Goal: Task Accomplishment & Management: Manage account settings

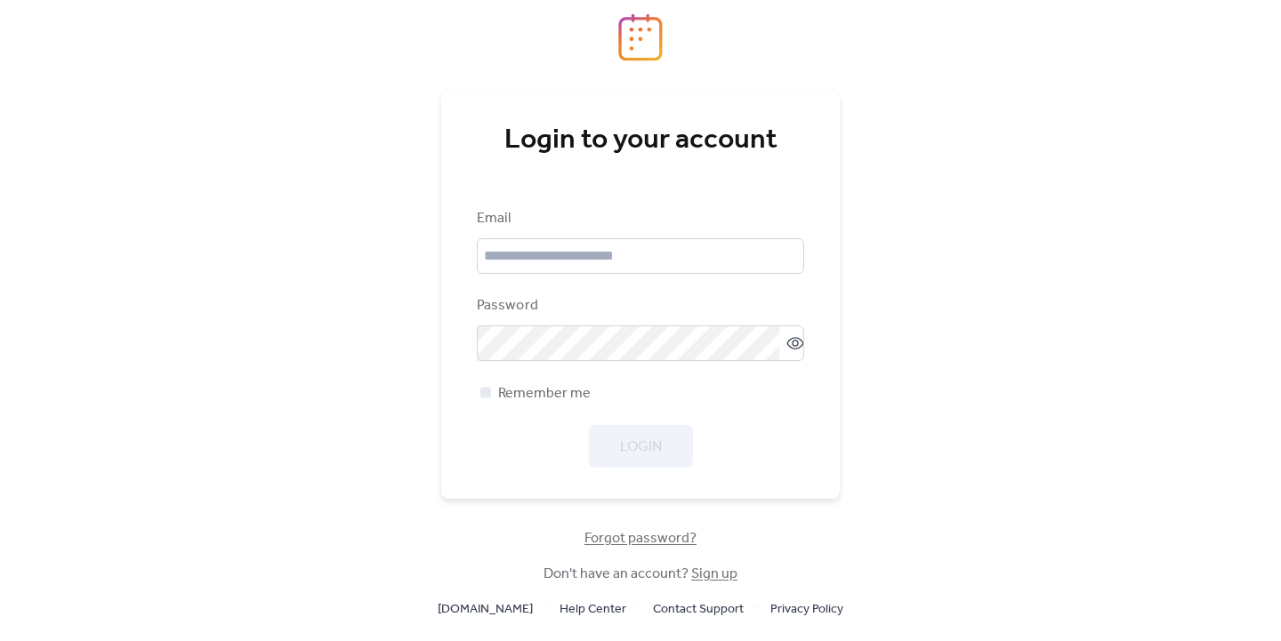
click at [521, 229] on div "Email" at bounding box center [639, 218] width 324 height 21
click at [544, 254] on input "email" at bounding box center [640, 256] width 327 height 36
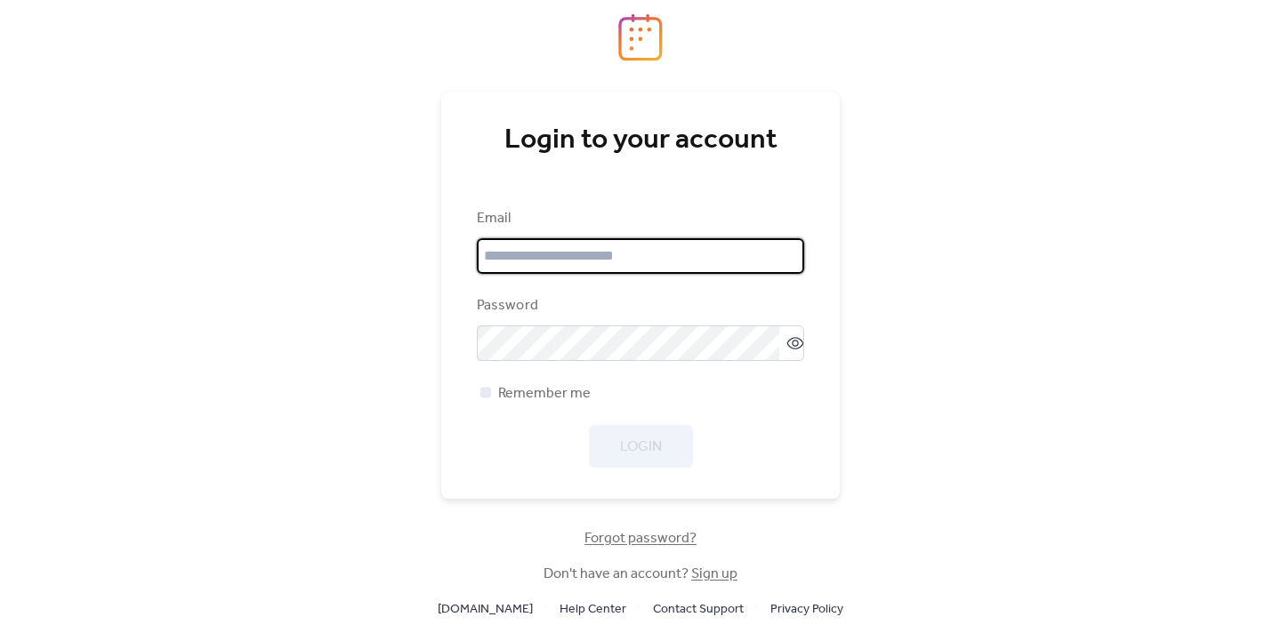
click at [544, 254] on input "email" at bounding box center [640, 256] width 327 height 36
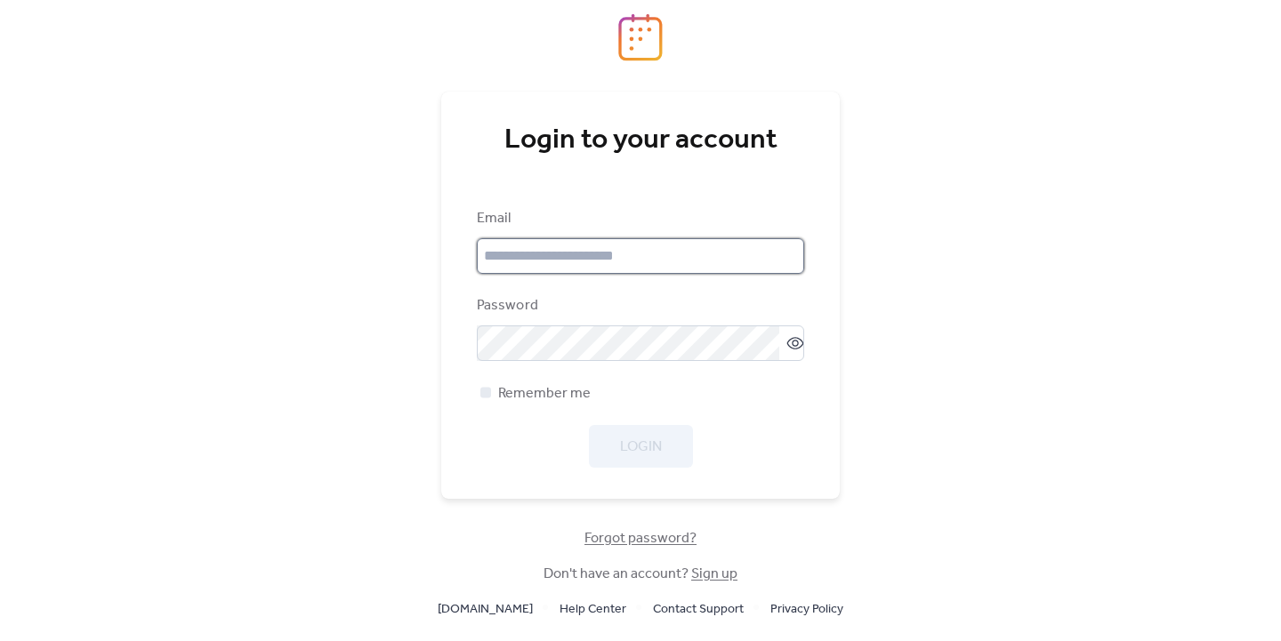
click at [496, 258] on input "email" at bounding box center [640, 256] width 327 height 36
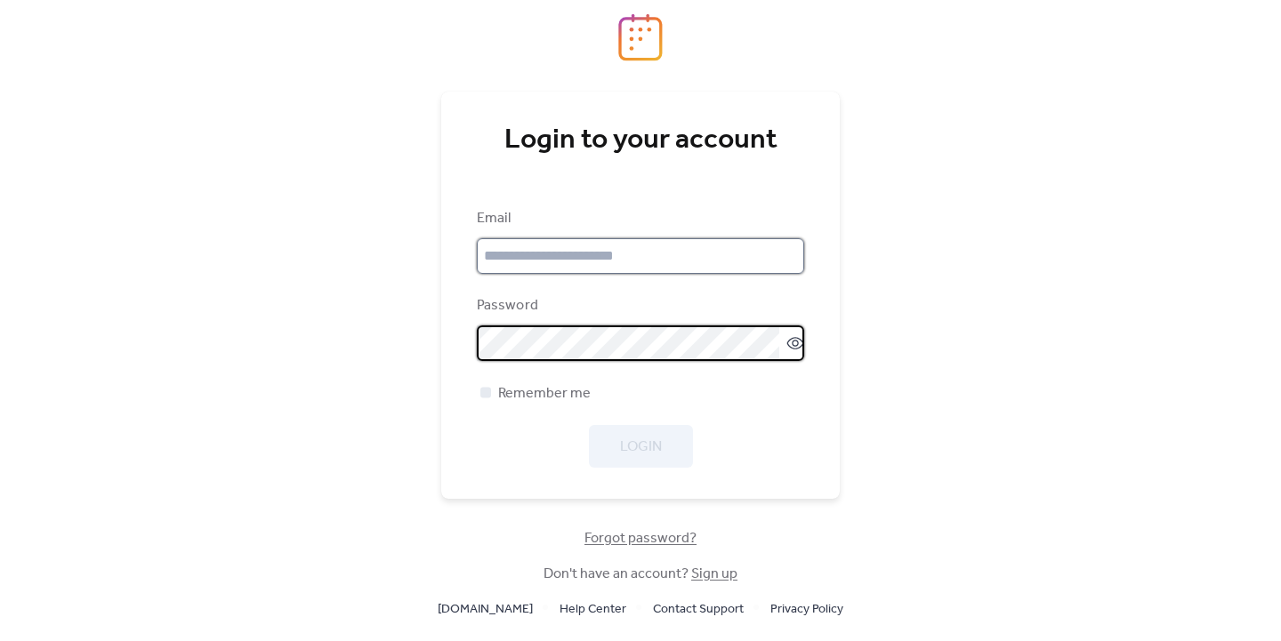
click at [679, 256] on input "email" at bounding box center [640, 256] width 327 height 36
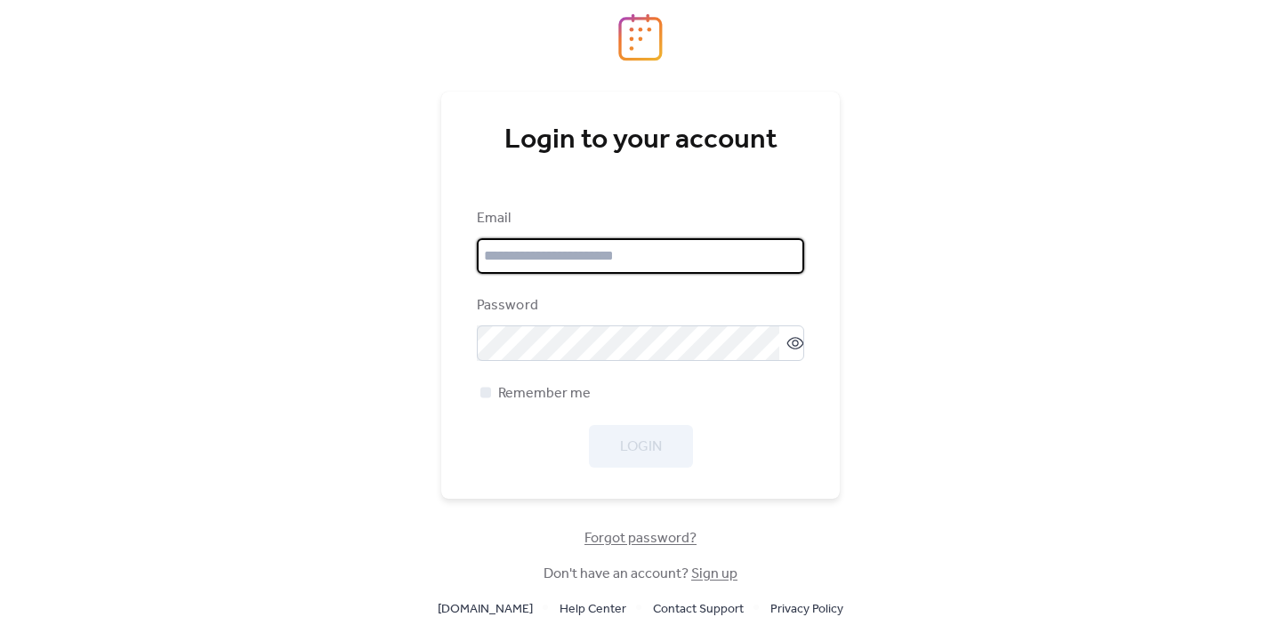
type input "*"
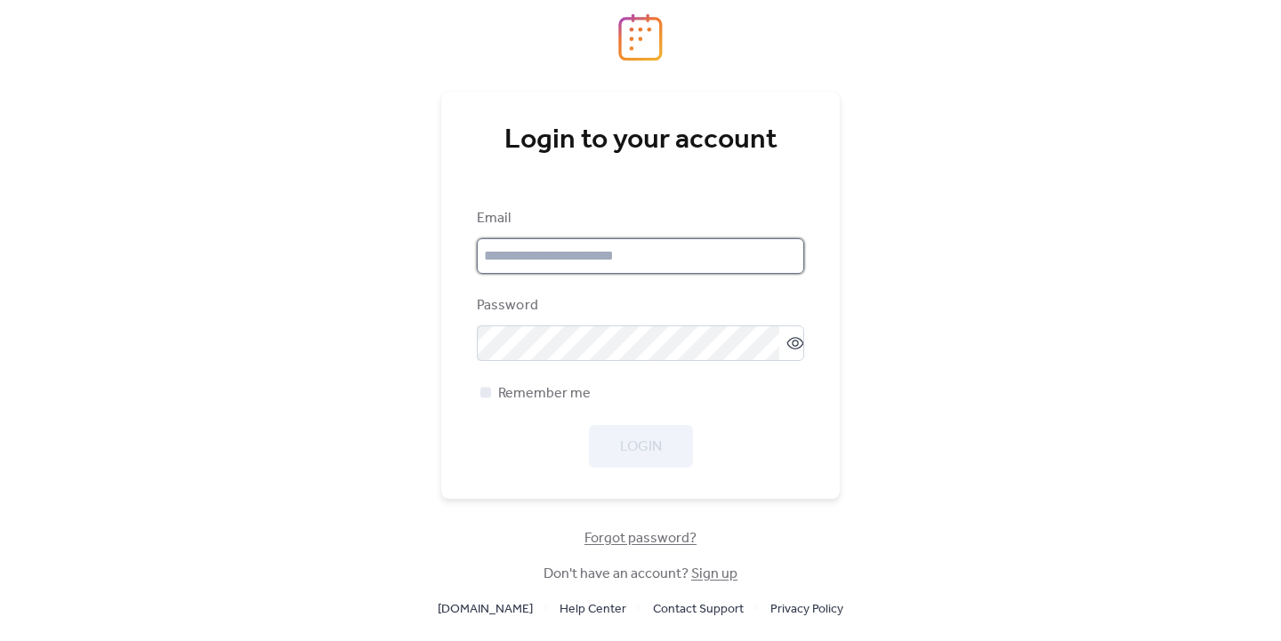
click at [620, 262] on input "email" at bounding box center [640, 256] width 327 height 36
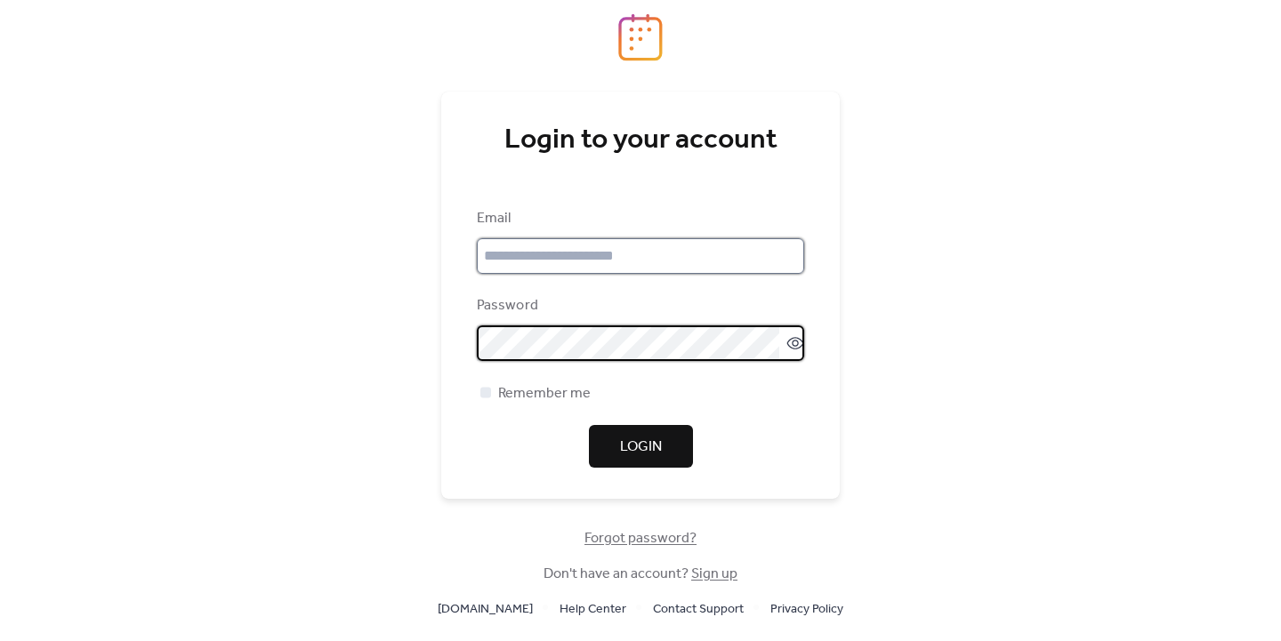
click at [589, 249] on input "email" at bounding box center [640, 256] width 327 height 36
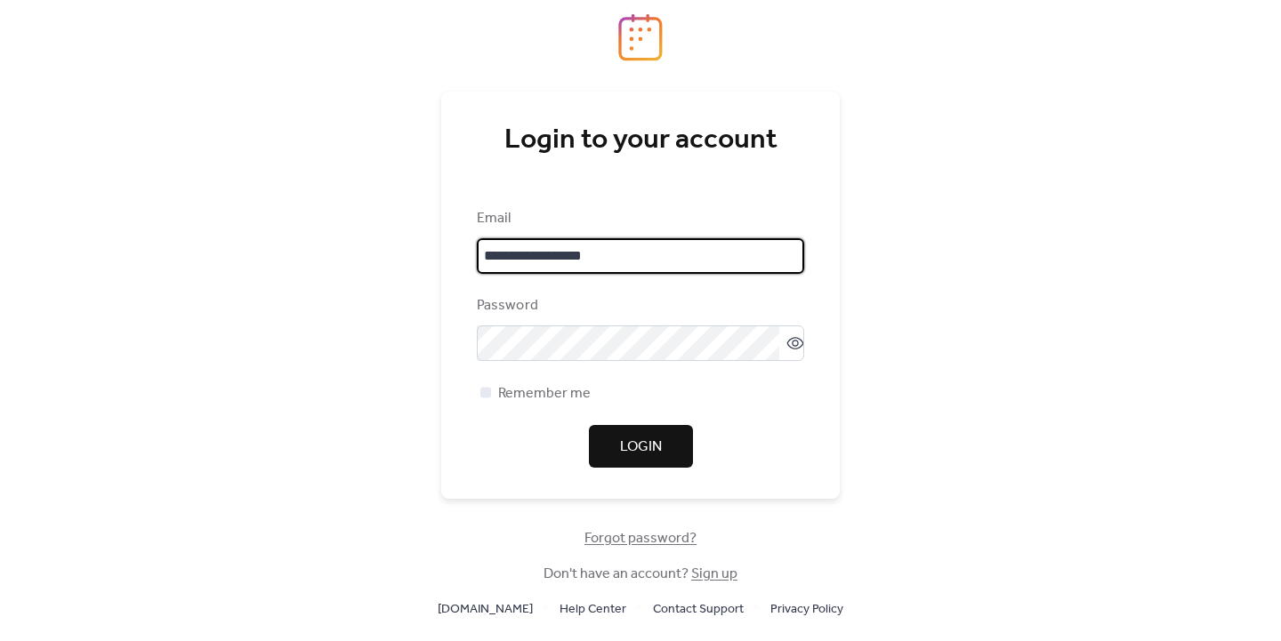
type input "**********"
click at [617, 446] on button "Login" at bounding box center [641, 446] width 104 height 43
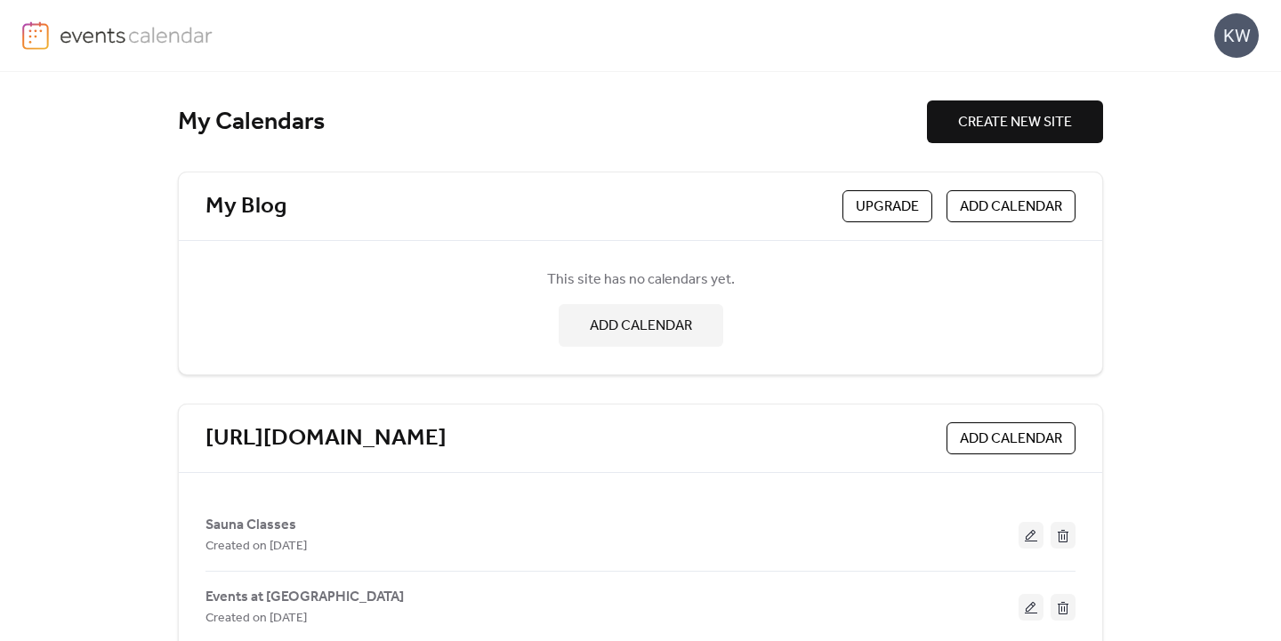
scroll to position [44, 0]
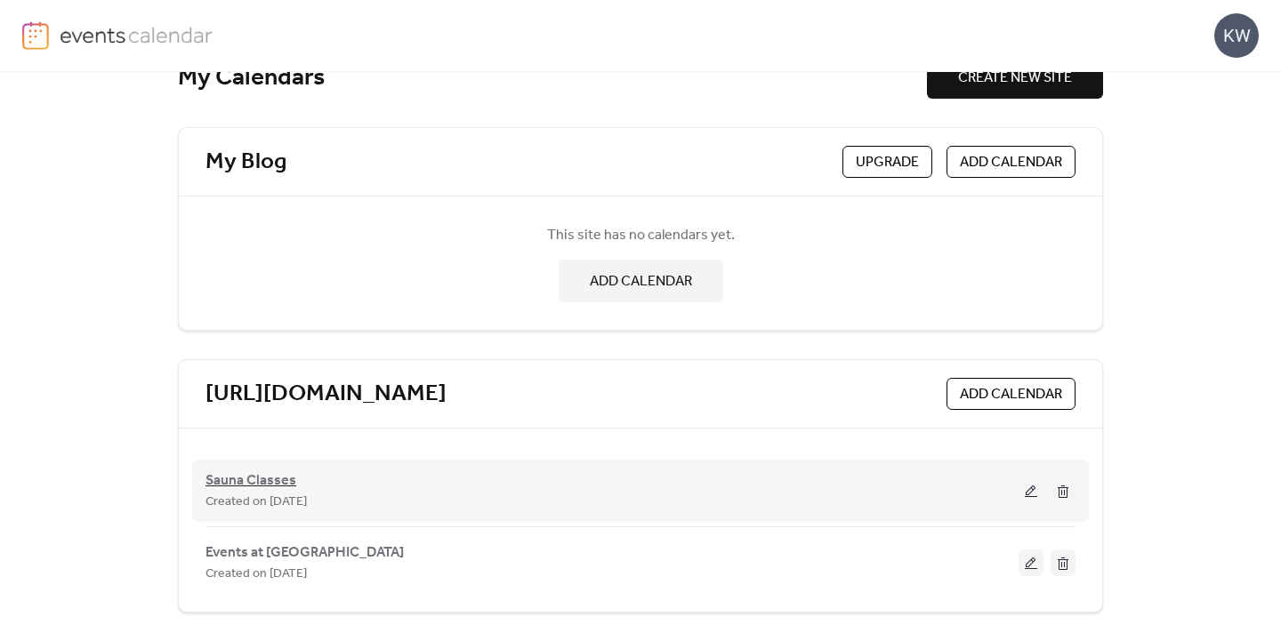
click at [231, 475] on span "Sauna Classes" at bounding box center [250, 481] width 91 height 21
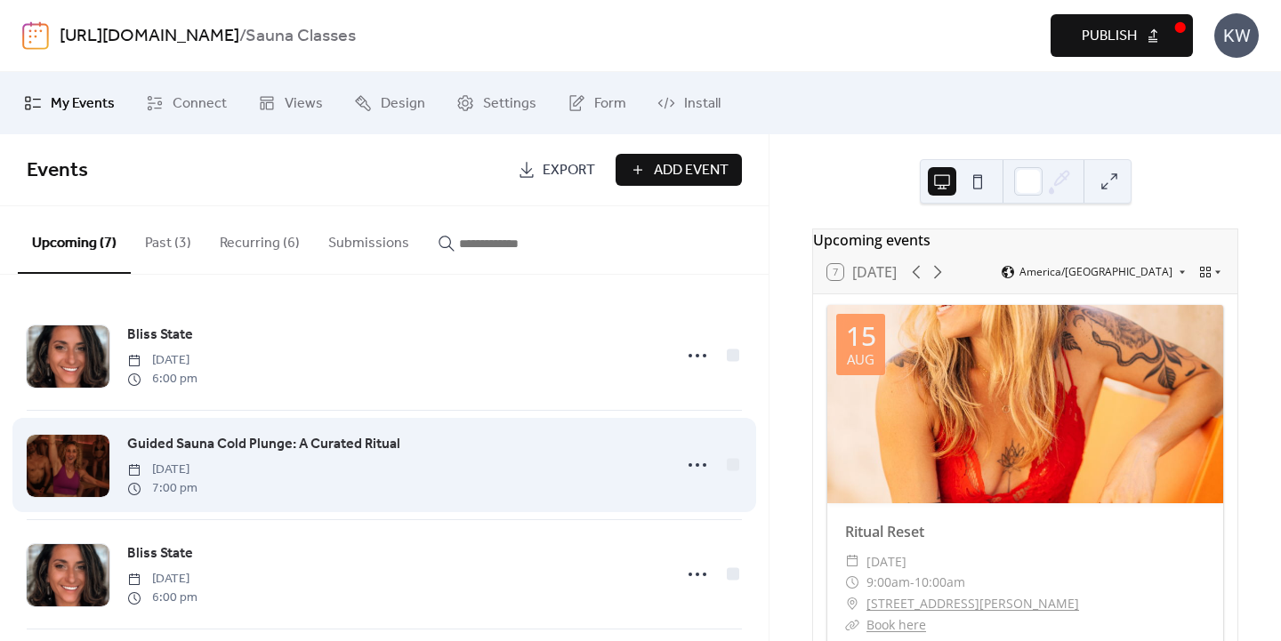
click at [288, 445] on span "Guided Sauna Cold Plunge: A Curated Ritual" at bounding box center [263, 444] width 273 height 21
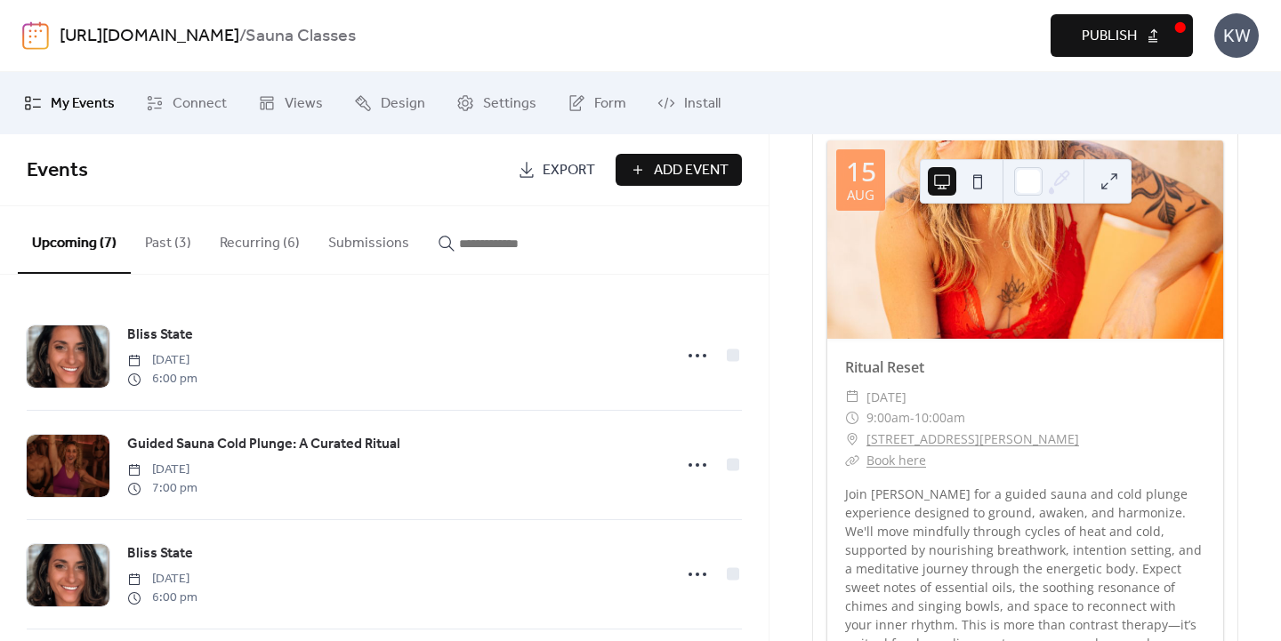
scroll to position [164, 0]
click at [270, 237] on button "Recurring (6)" at bounding box center [259, 239] width 109 height 66
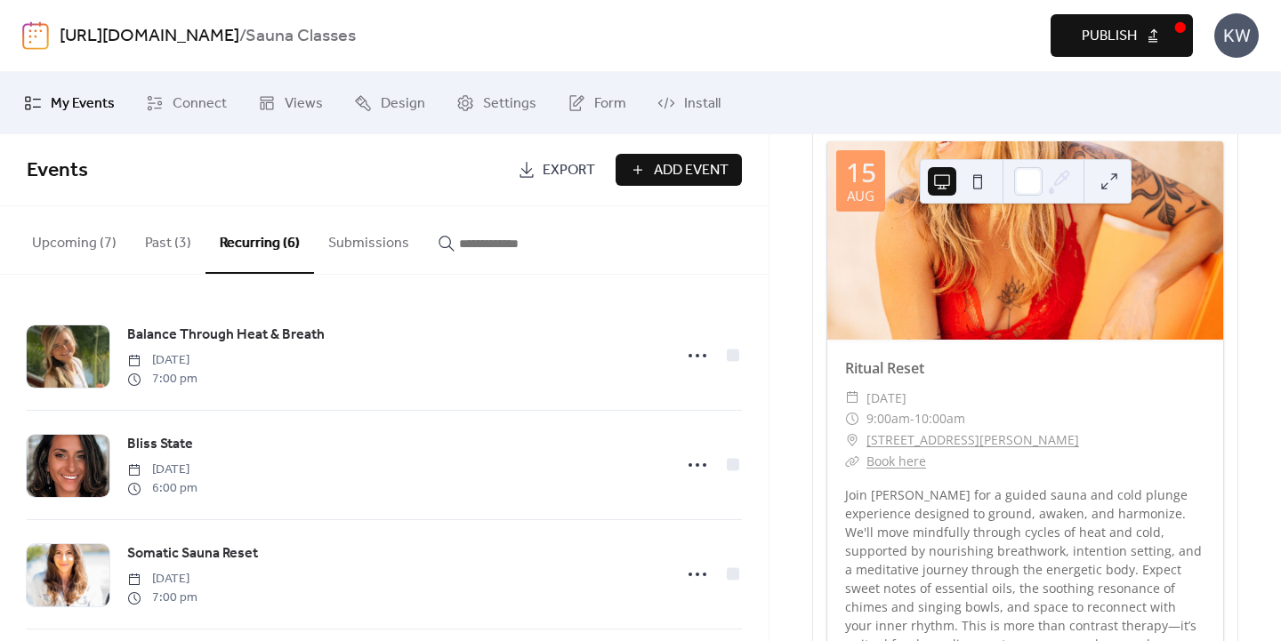
click at [80, 243] on button "Upcoming (7)" at bounding box center [74, 239] width 113 height 66
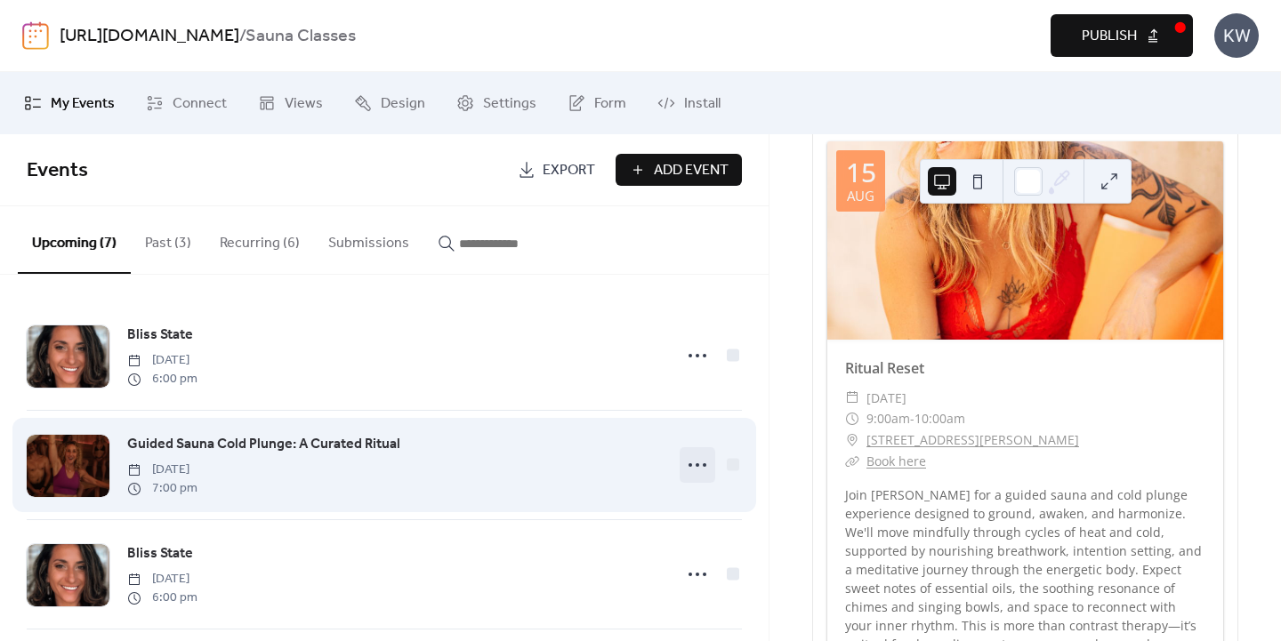
click at [696, 465] on icon at bounding box center [697, 465] width 28 height 28
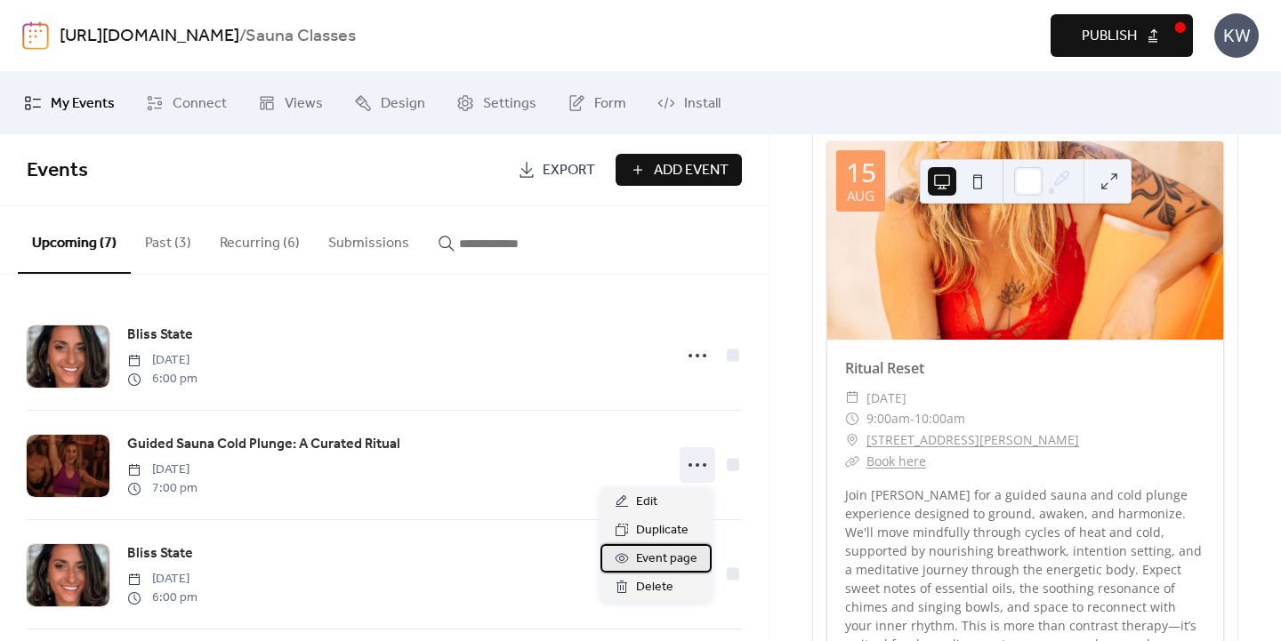
click at [676, 565] on span "Event page" at bounding box center [666, 559] width 61 height 21
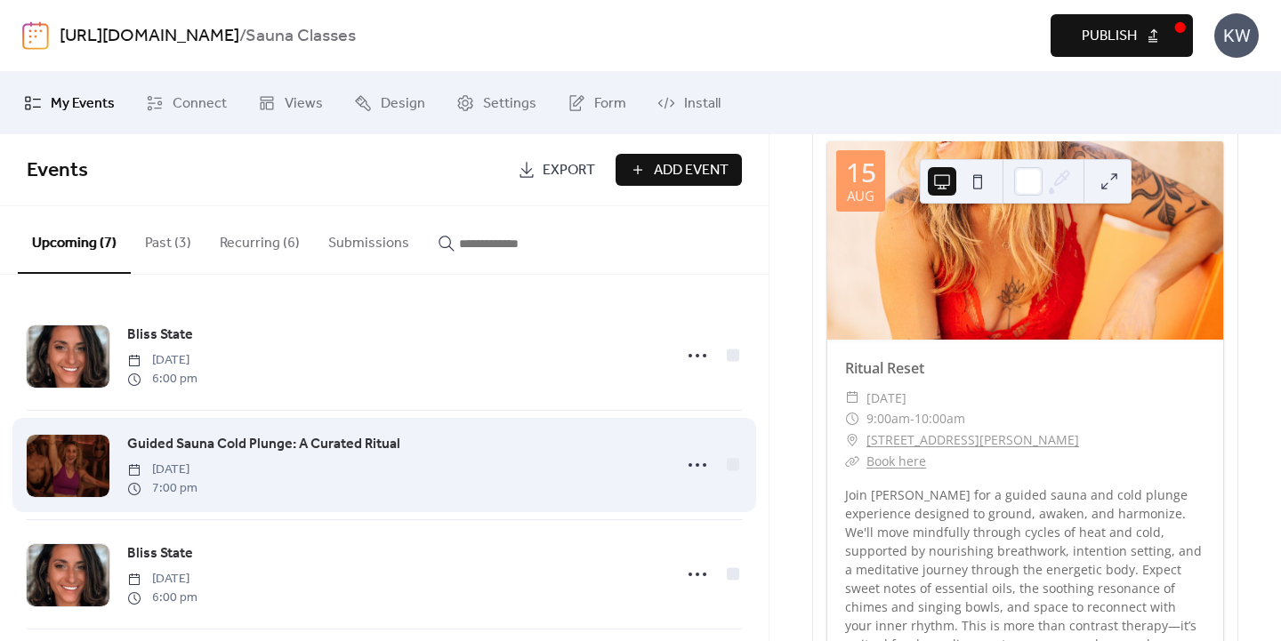
click at [396, 454] on span "Guided Sauna Cold Plunge: A Curated Ritual" at bounding box center [263, 444] width 273 height 21
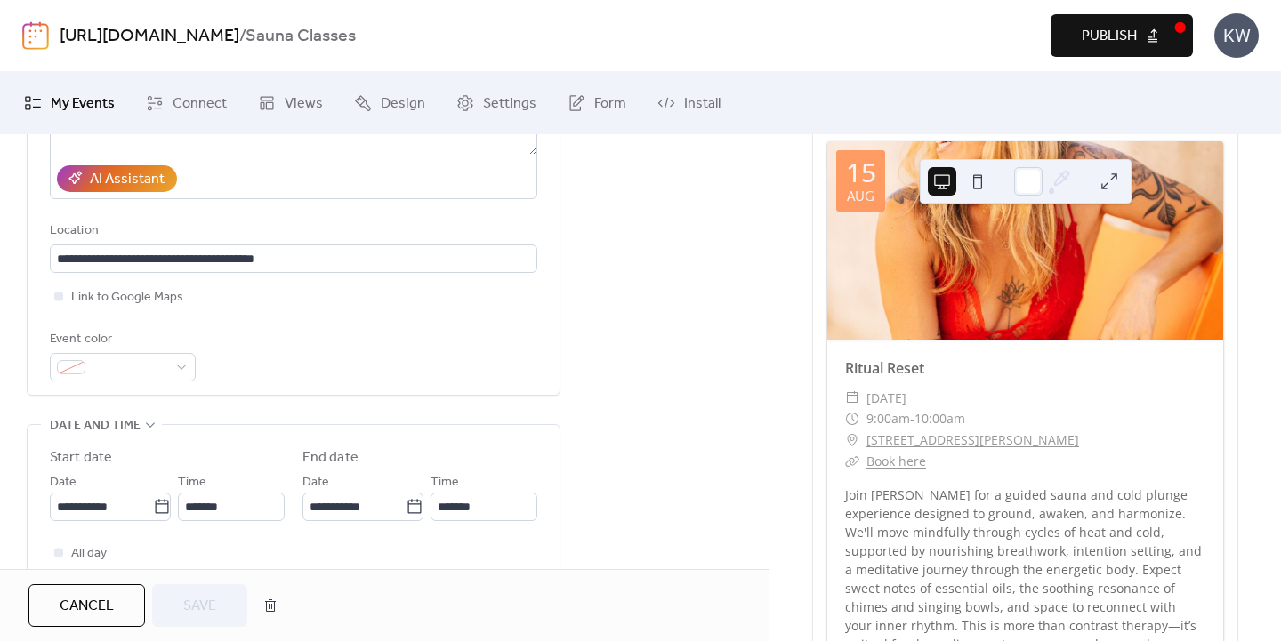
scroll to position [310, 0]
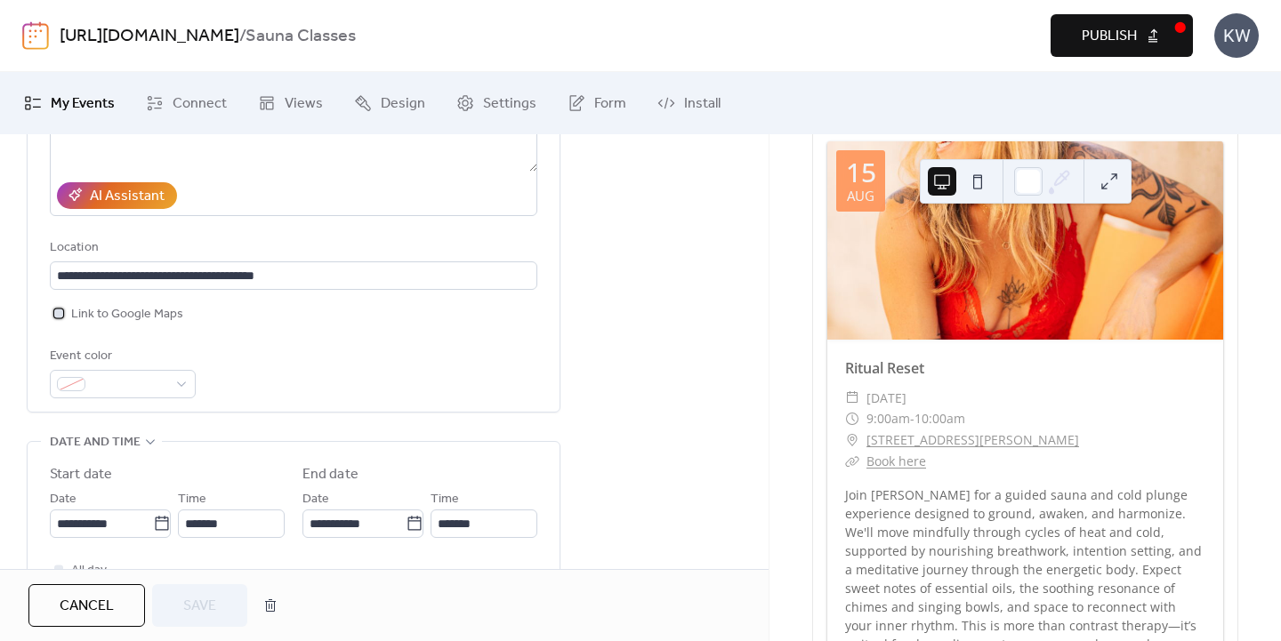
click at [56, 313] on icon at bounding box center [58, 312] width 5 height 5
click at [56, 313] on div at bounding box center [58, 313] width 9 height 9
click at [204, 602] on span "Save" at bounding box center [199, 606] width 33 height 21
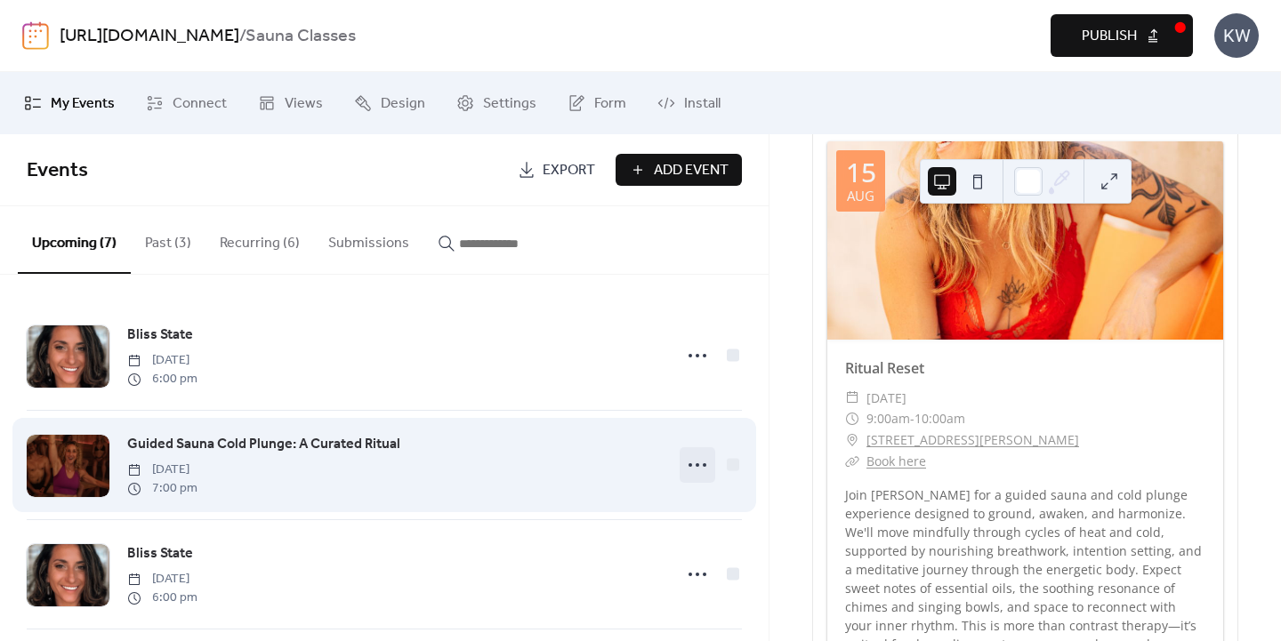
click at [688, 465] on icon at bounding box center [697, 465] width 28 height 28
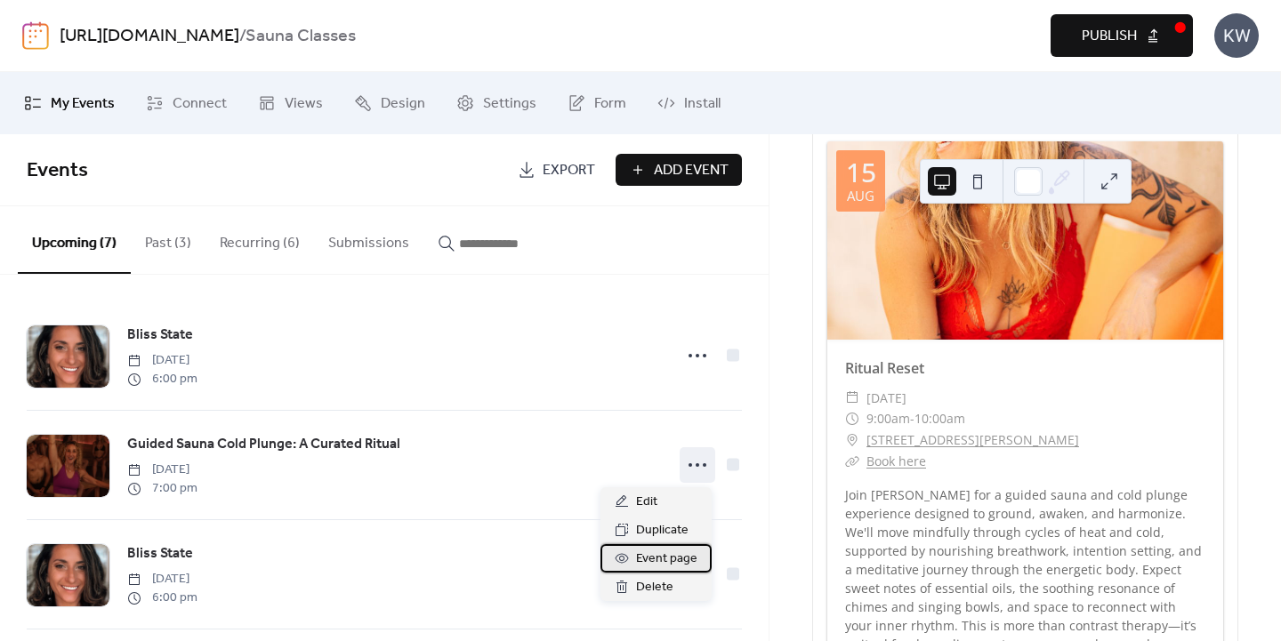
click at [652, 568] on span "Event page" at bounding box center [666, 559] width 61 height 21
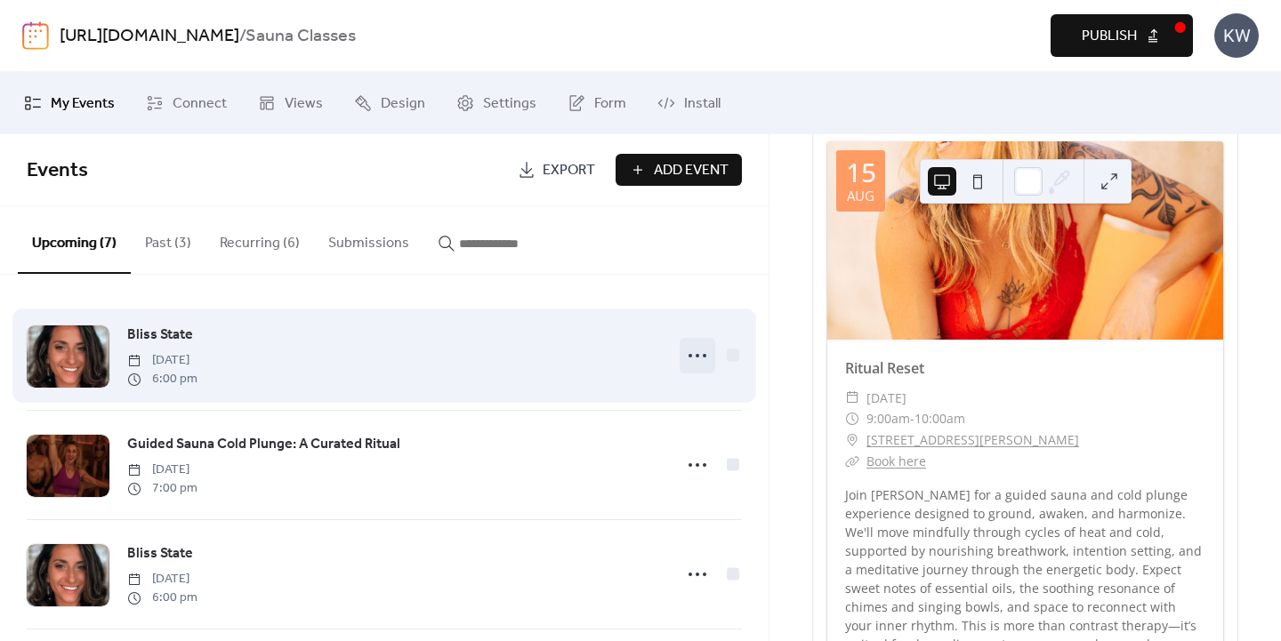
click at [694, 358] on icon at bounding box center [697, 356] width 28 height 28
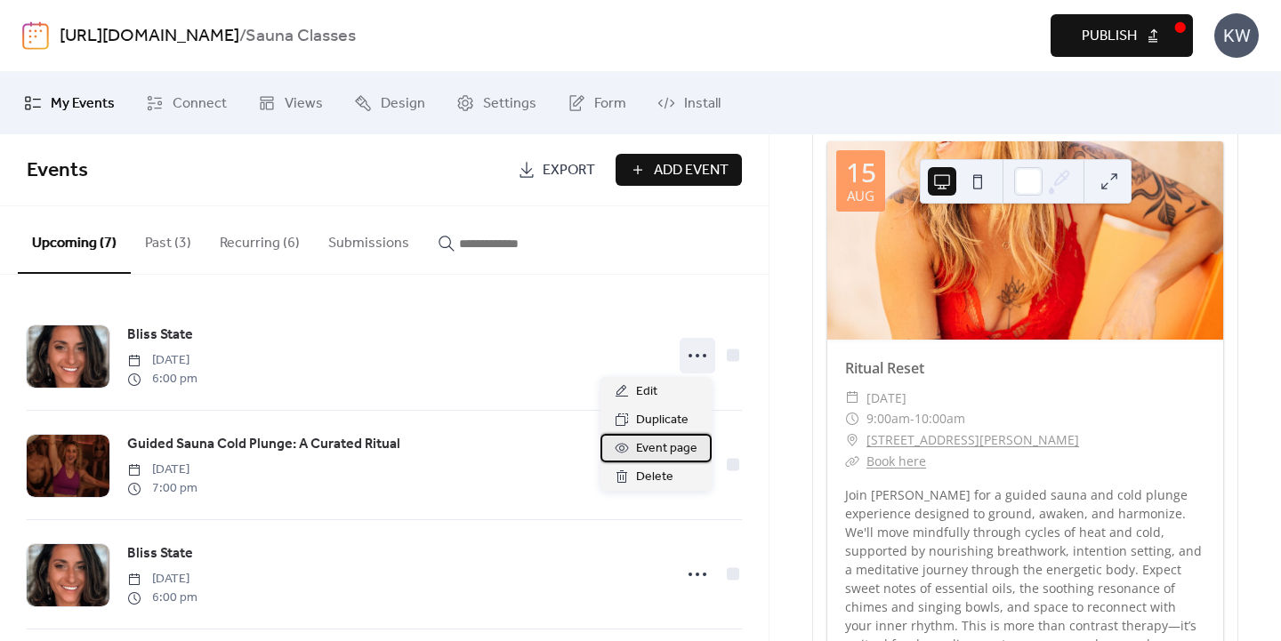
click at [664, 447] on span "Event page" at bounding box center [666, 449] width 61 height 21
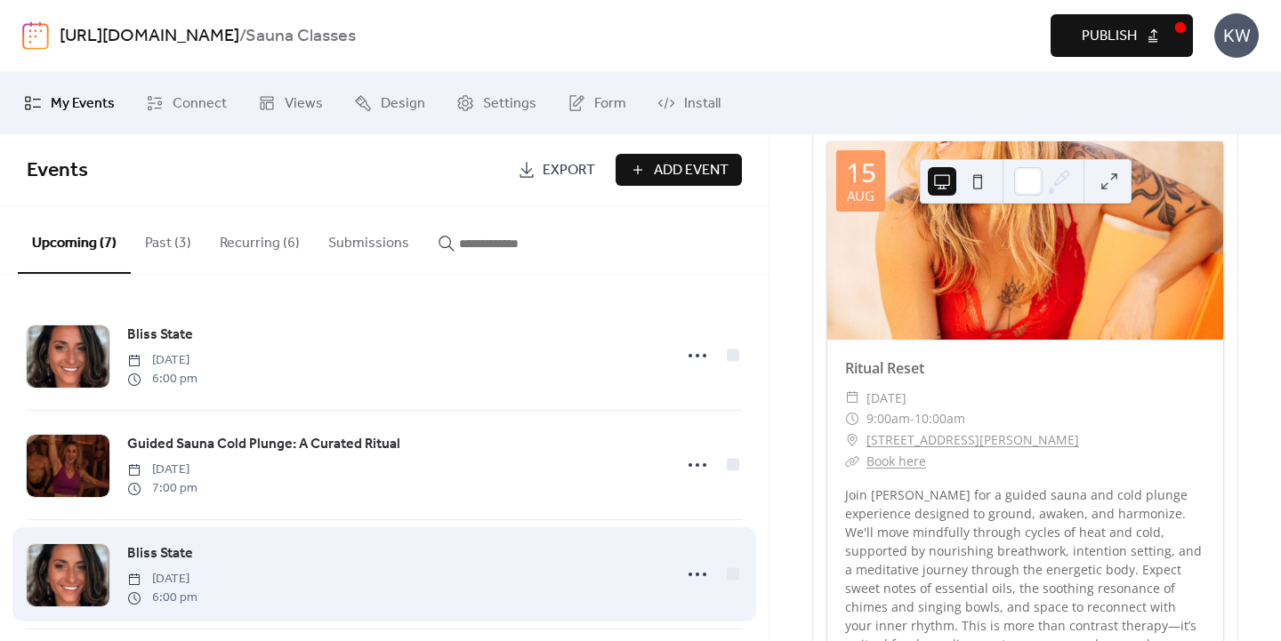
scroll to position [229, 0]
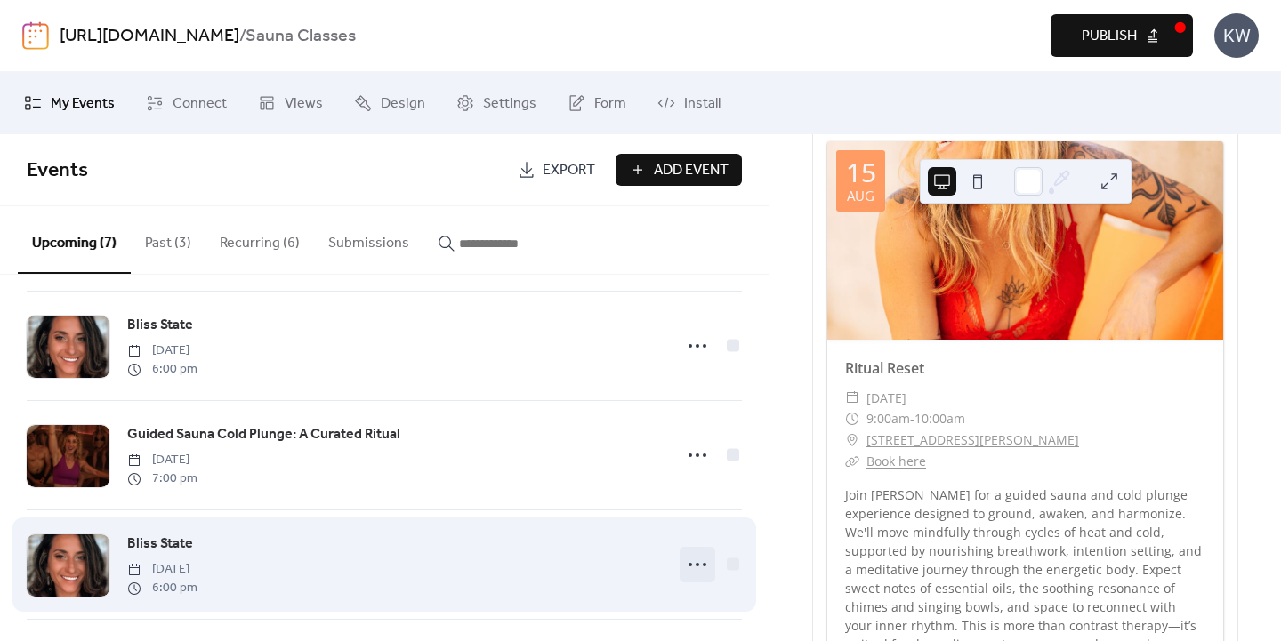
click at [689, 568] on icon at bounding box center [697, 565] width 28 height 28
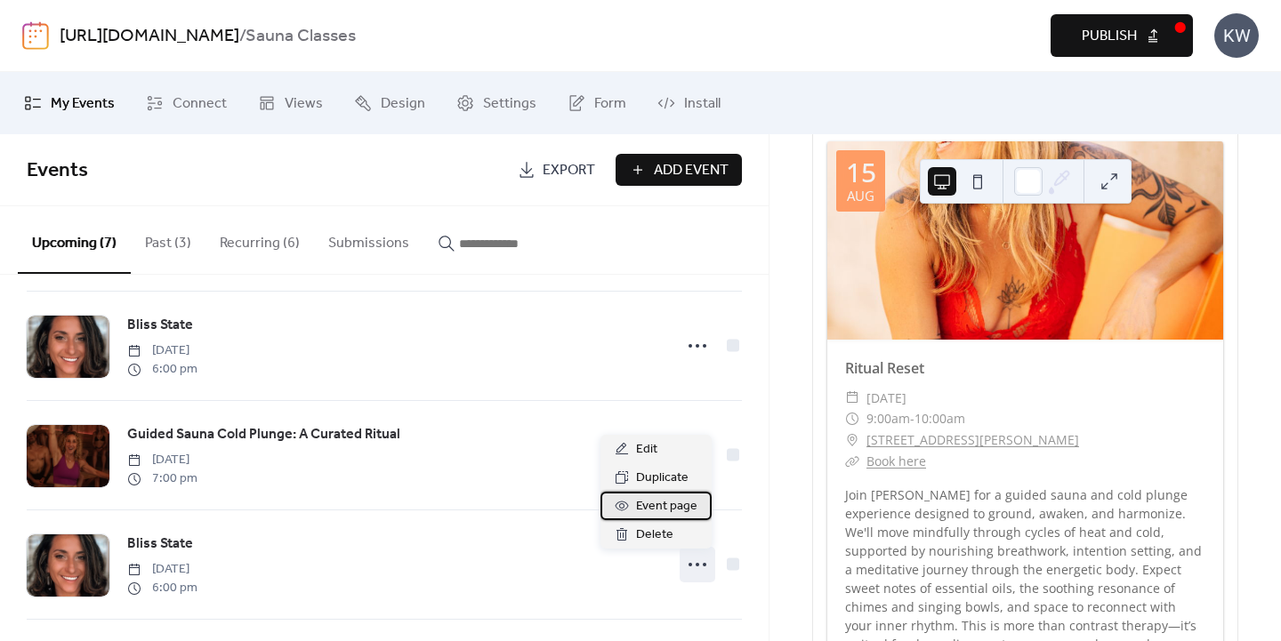
click at [664, 500] on span "Event page" at bounding box center [666, 506] width 61 height 21
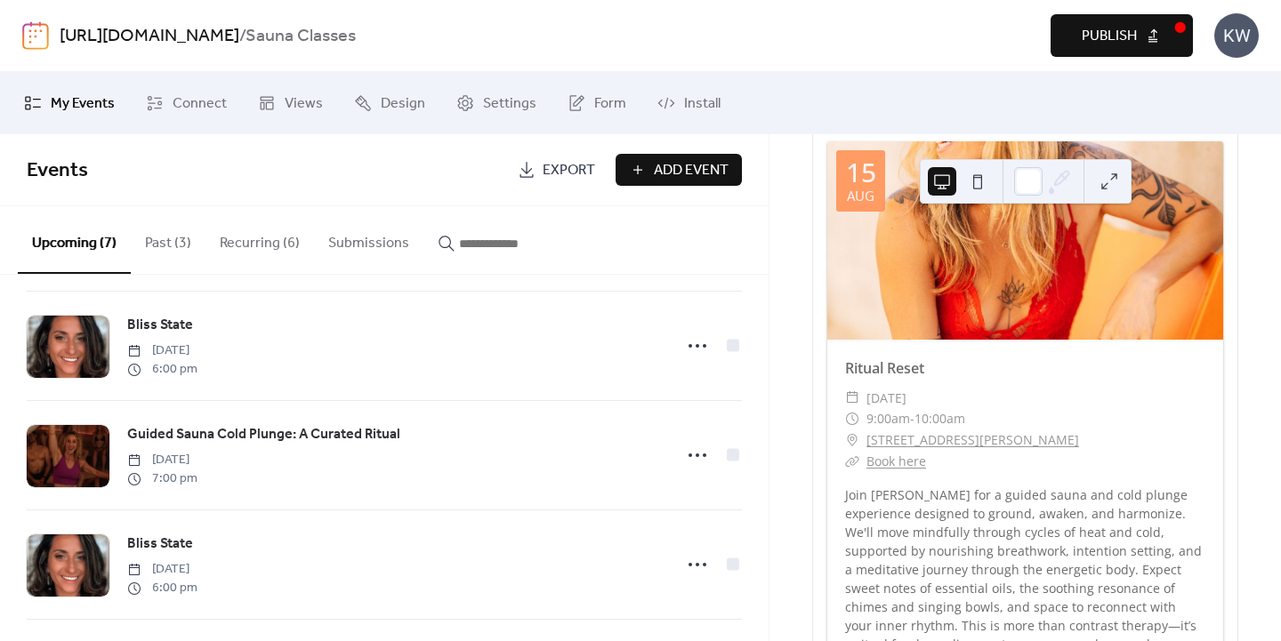
click at [1147, 38] on button "Publish" at bounding box center [1122, 35] width 142 height 43
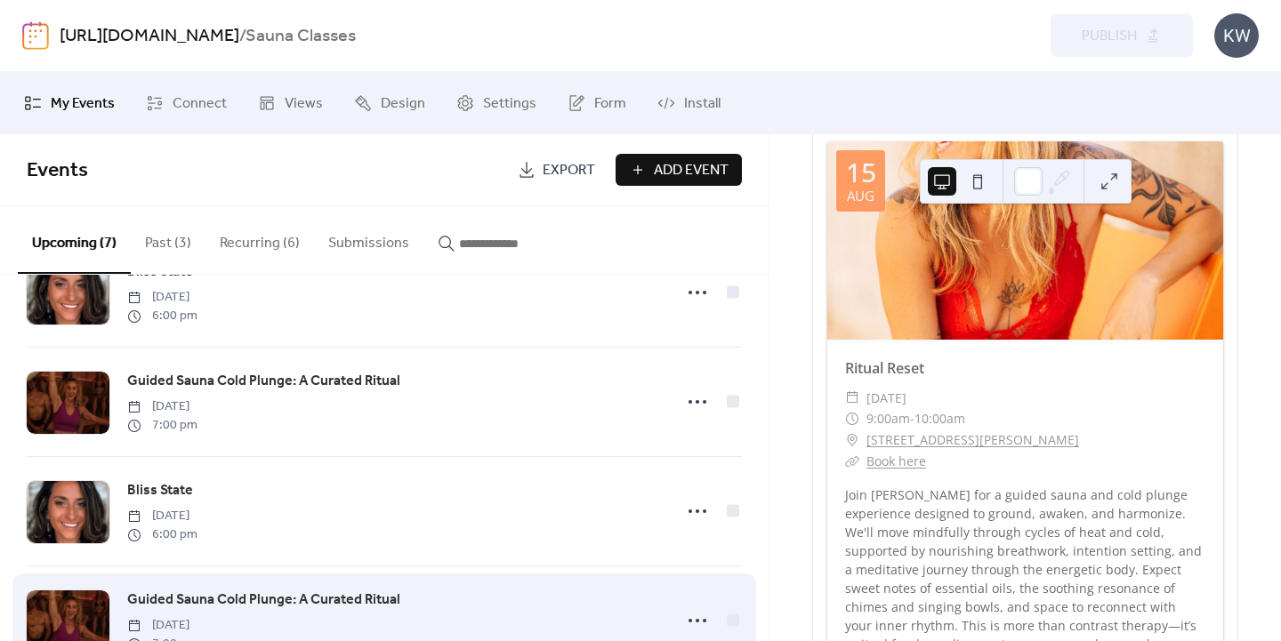
scroll to position [0, 0]
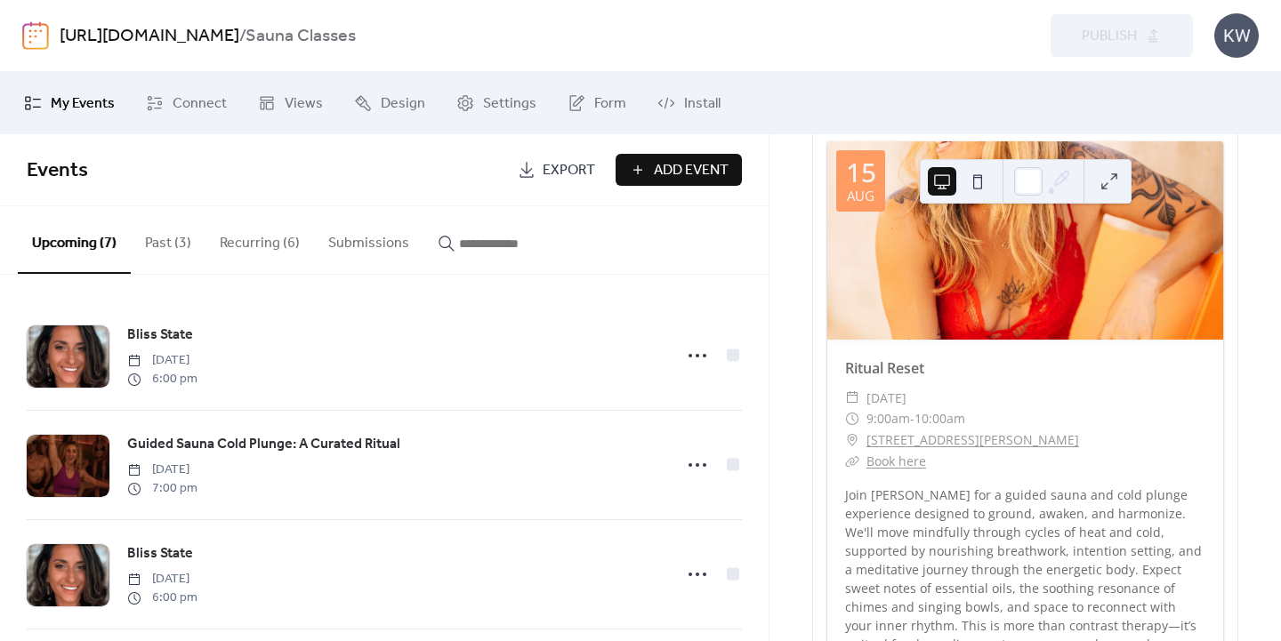
click at [176, 243] on button "Past (3)" at bounding box center [168, 239] width 75 height 66
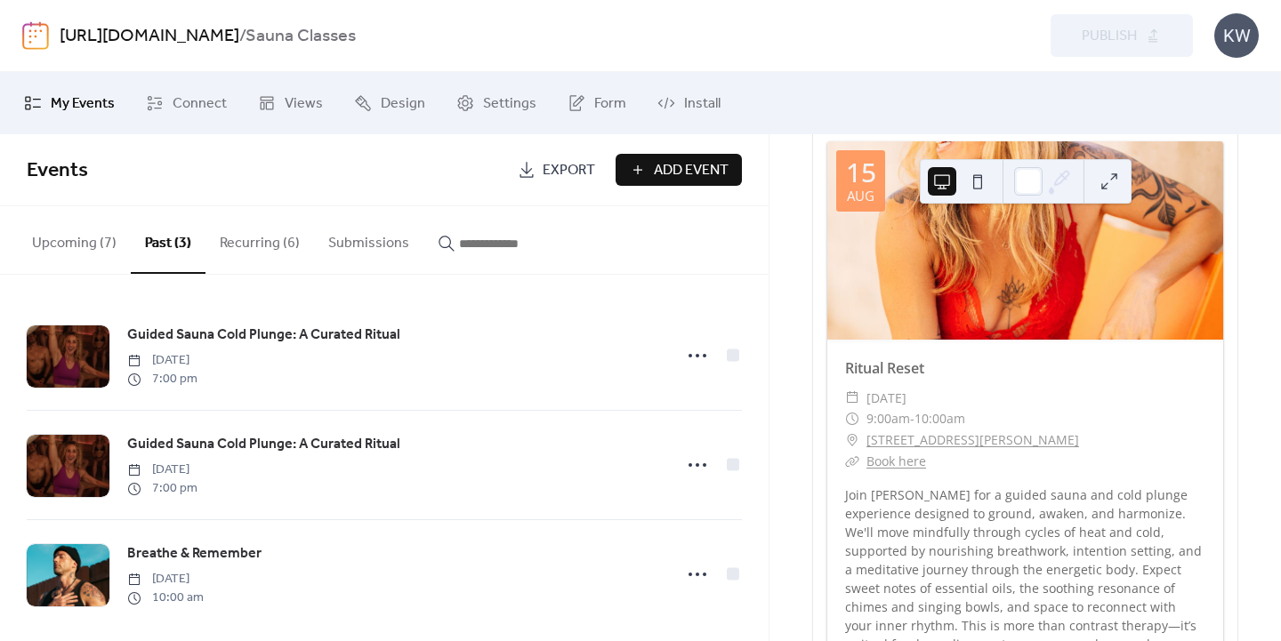
click at [236, 237] on button "Recurring (6)" at bounding box center [259, 239] width 109 height 66
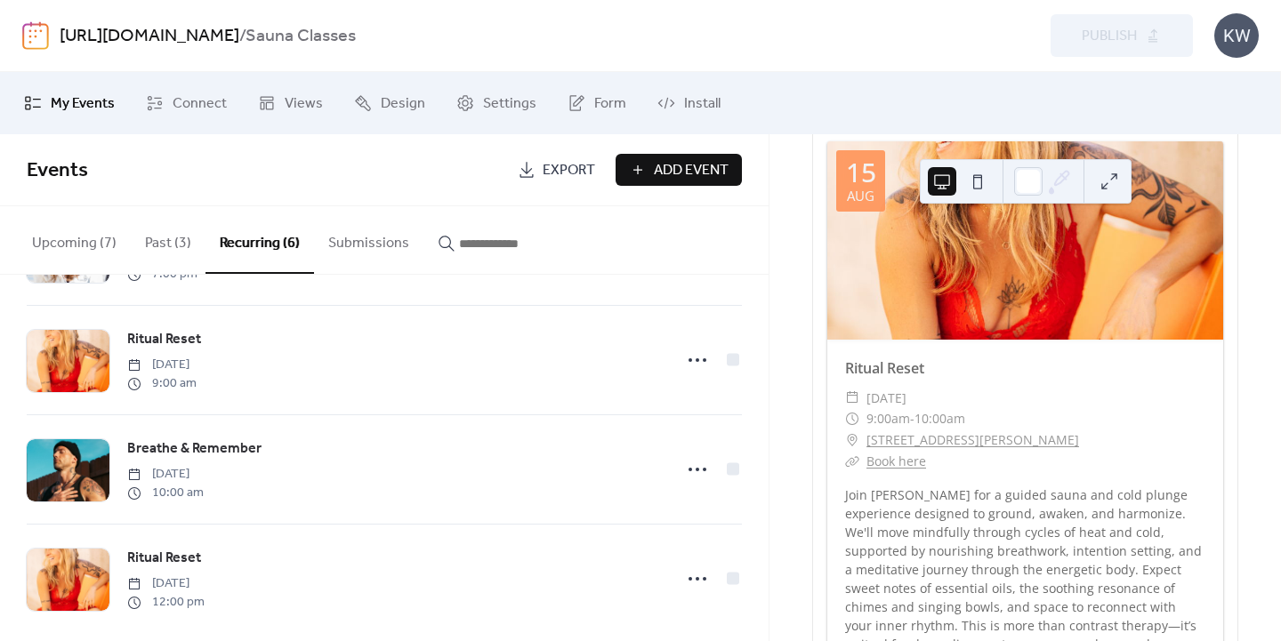
scroll to position [322, 0]
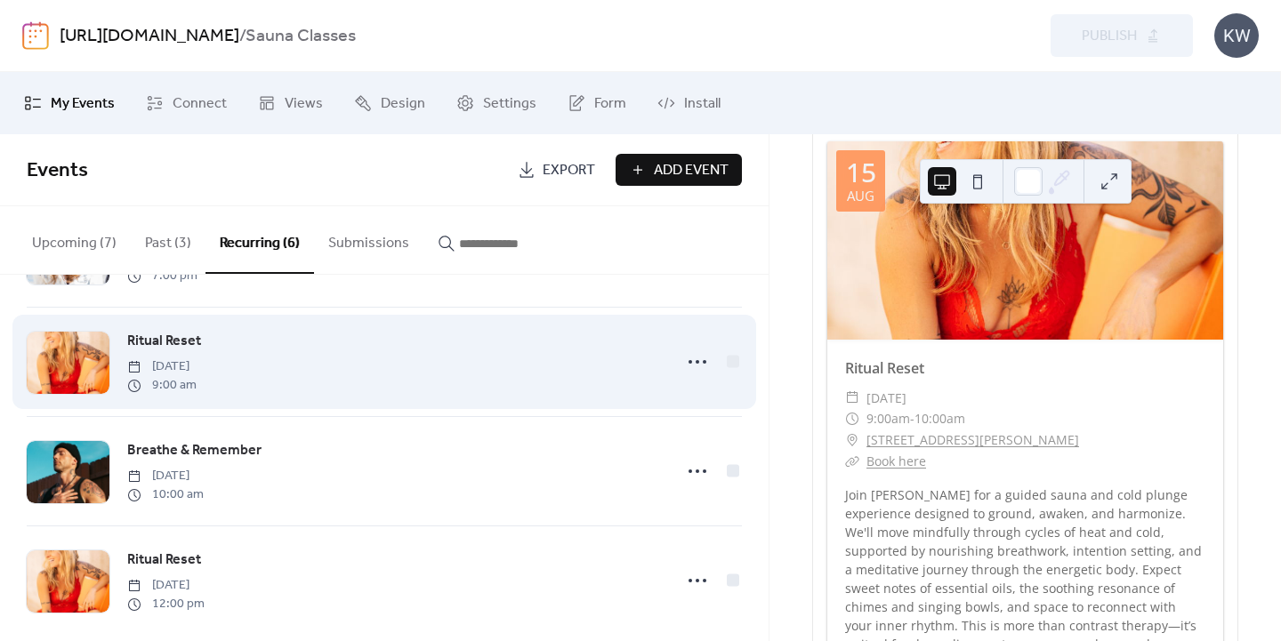
click at [184, 338] on span "Ritual Reset" at bounding box center [164, 341] width 74 height 21
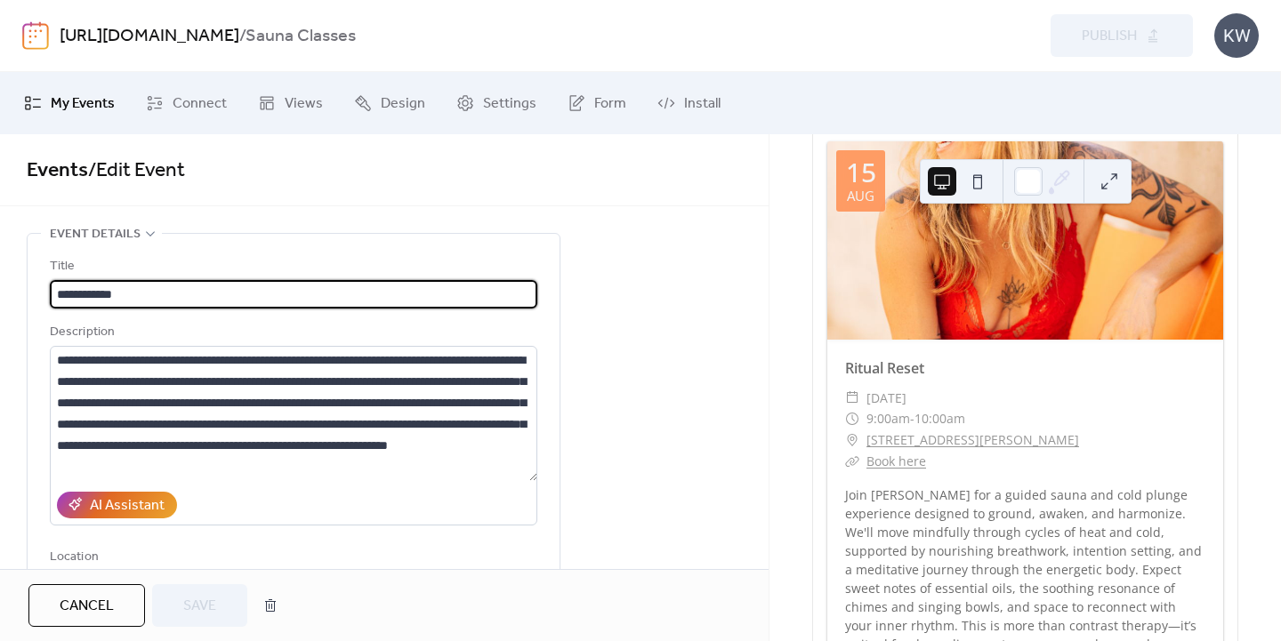
type input "**********"
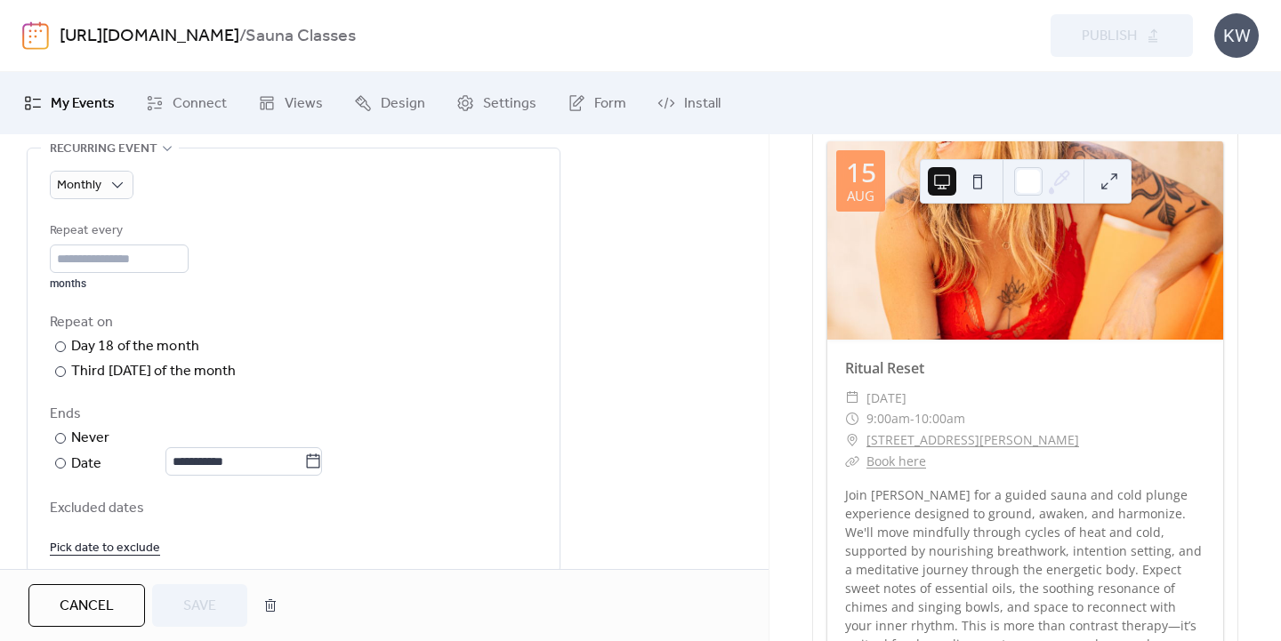
scroll to position [817, 0]
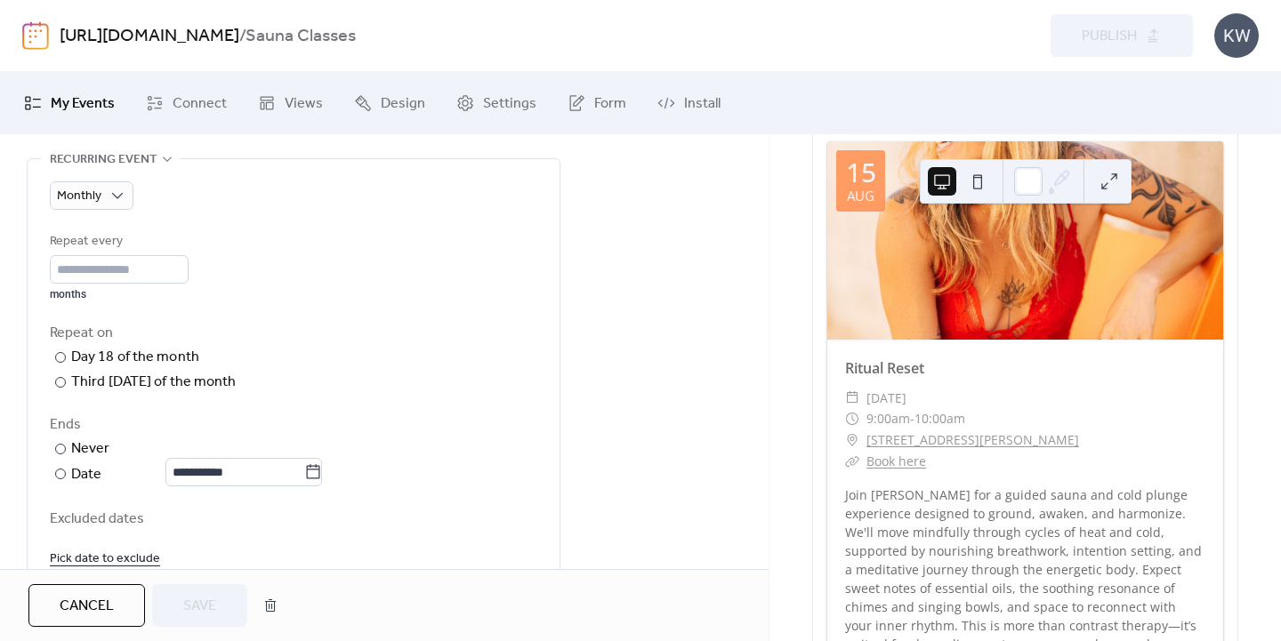
click at [130, 558] on link "Pick date to exclude" at bounding box center [105, 558] width 110 height 22
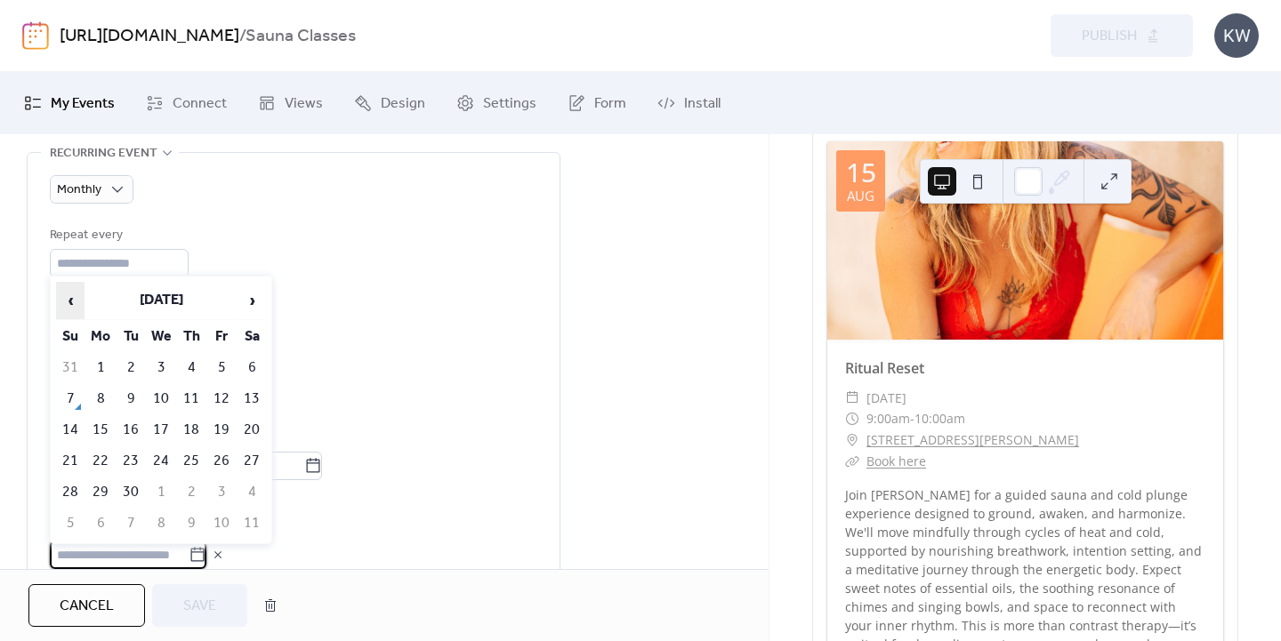
click at [73, 301] on span "‹" at bounding box center [70, 301] width 27 height 36
click at [256, 302] on span "›" at bounding box center [251, 301] width 27 height 36
click at [320, 313] on div "**********" at bounding box center [293, 397] width 487 height 344
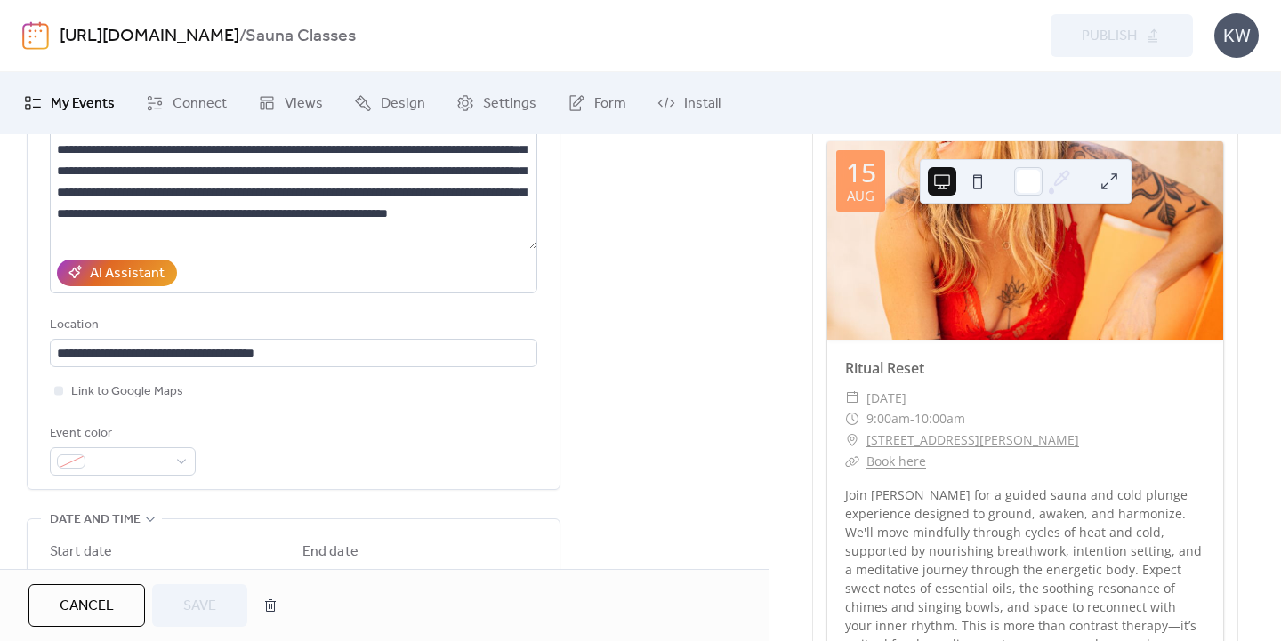
scroll to position [0, 0]
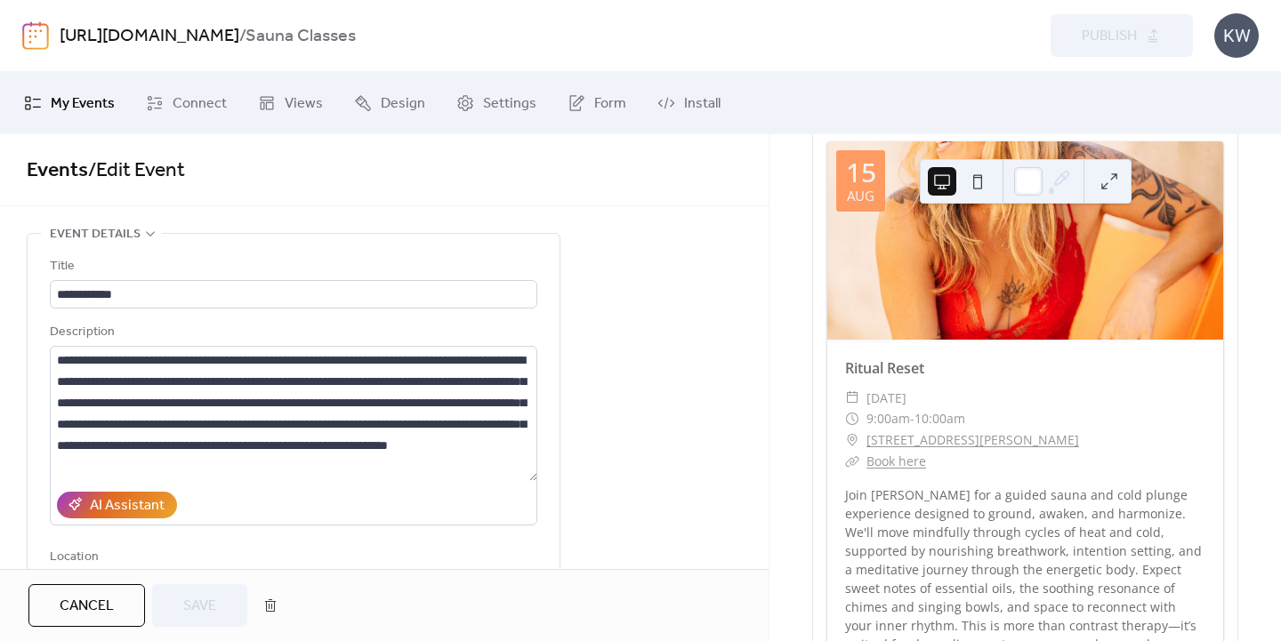
click at [78, 608] on span "Cancel" at bounding box center [87, 606] width 54 height 21
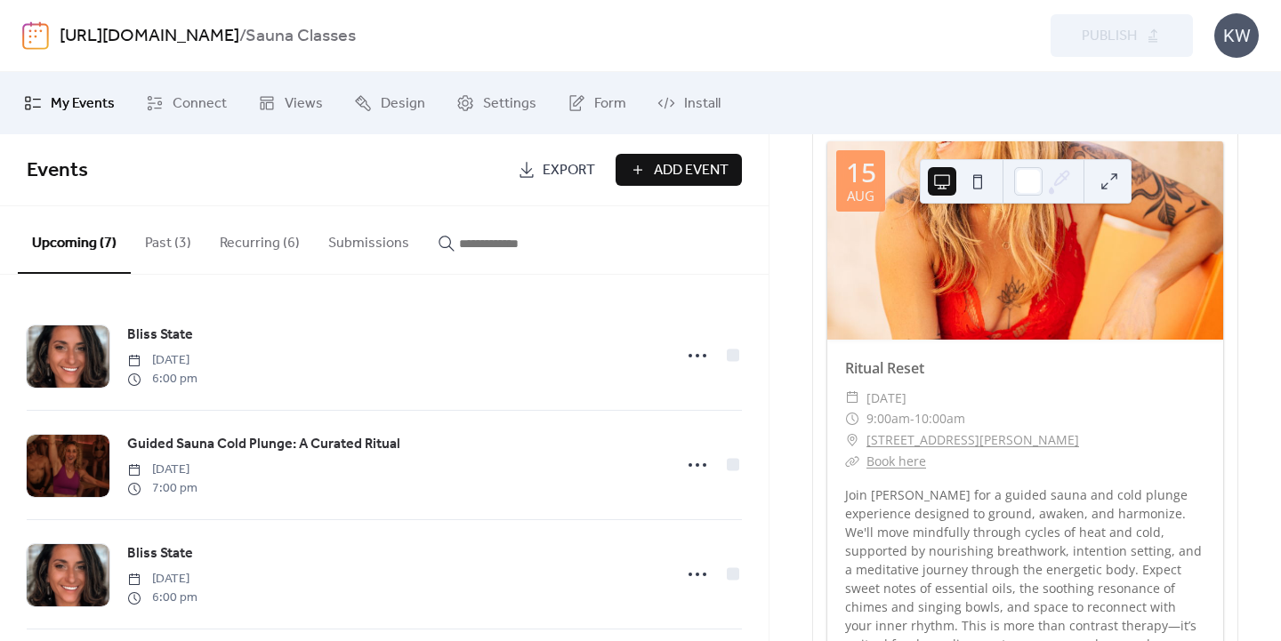
click at [263, 237] on button "Recurring (6)" at bounding box center [259, 239] width 109 height 66
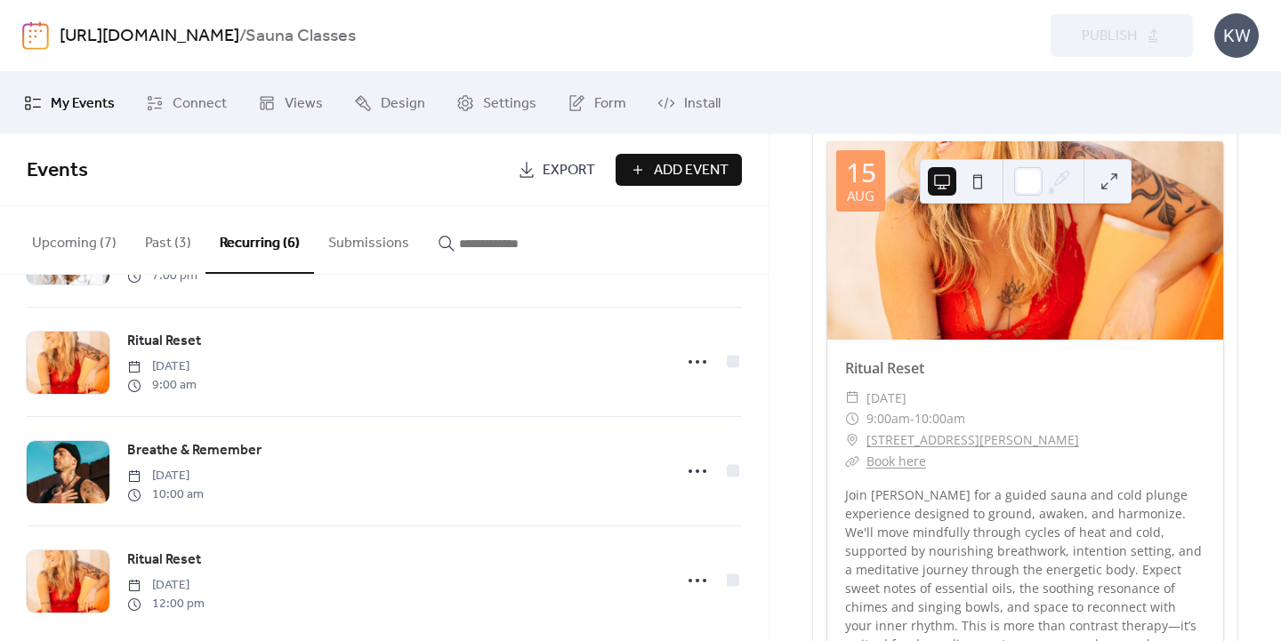
scroll to position [345, 0]
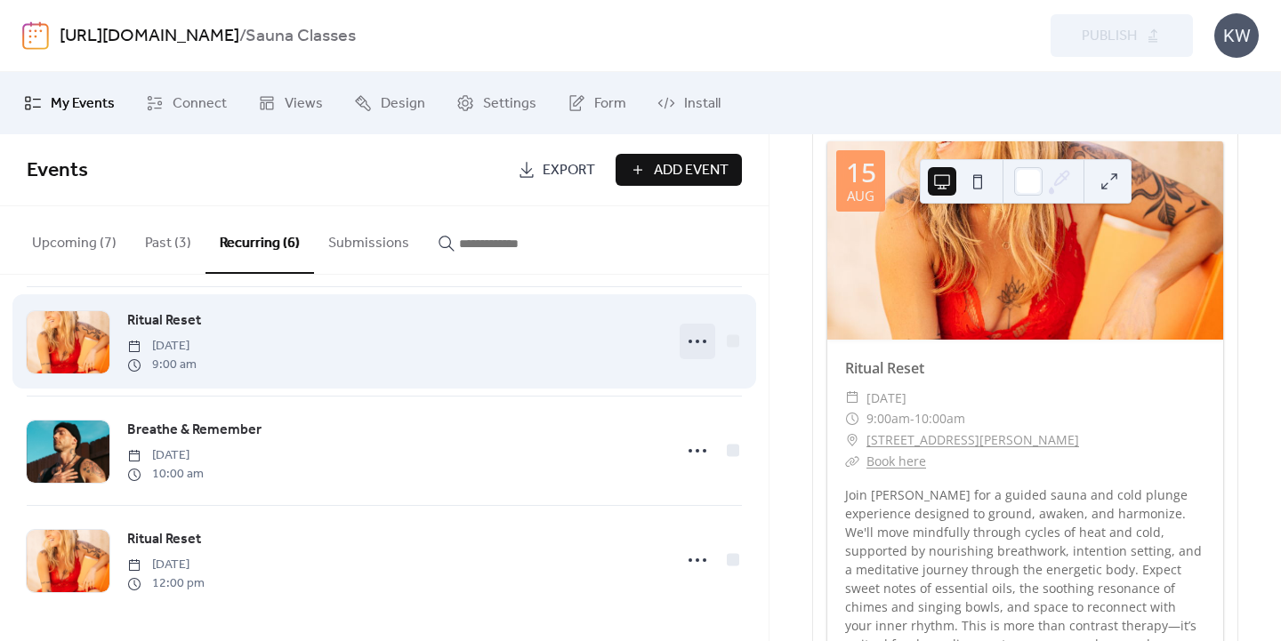
click at [689, 343] on icon at bounding box center [697, 341] width 28 height 28
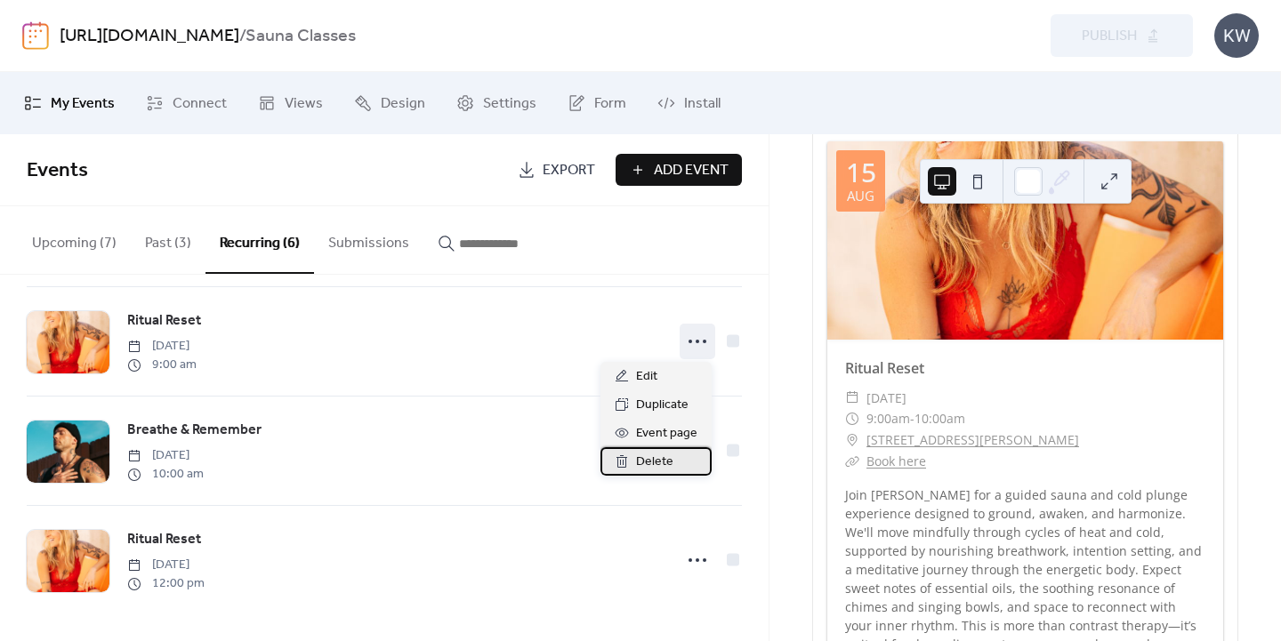
click at [661, 456] on span "Delete" at bounding box center [654, 462] width 37 height 21
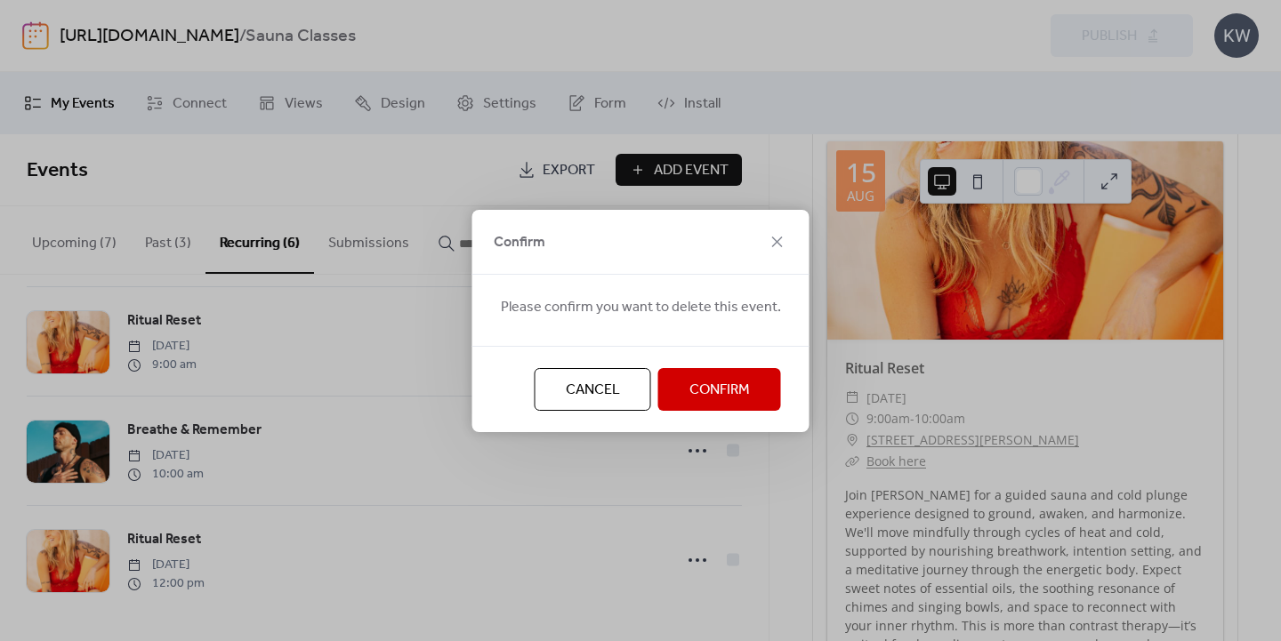
click at [715, 385] on span "Confirm" at bounding box center [719, 390] width 60 height 21
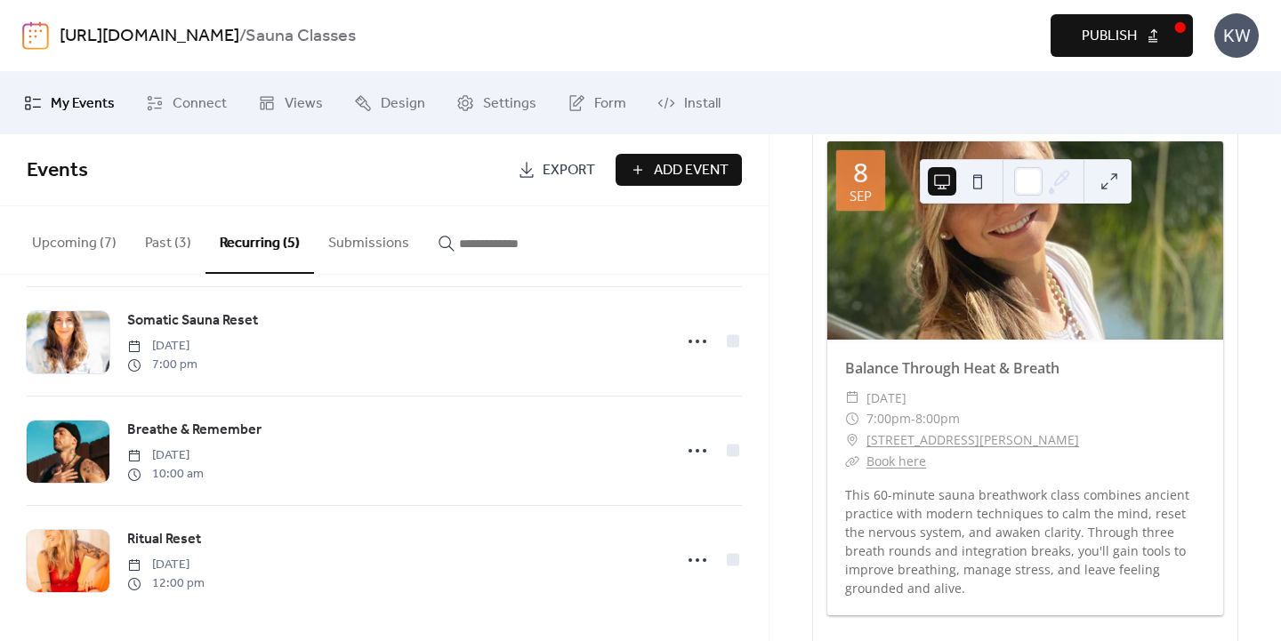
scroll to position [235, 0]
click at [1063, 49] on button "Publish" at bounding box center [1122, 35] width 142 height 43
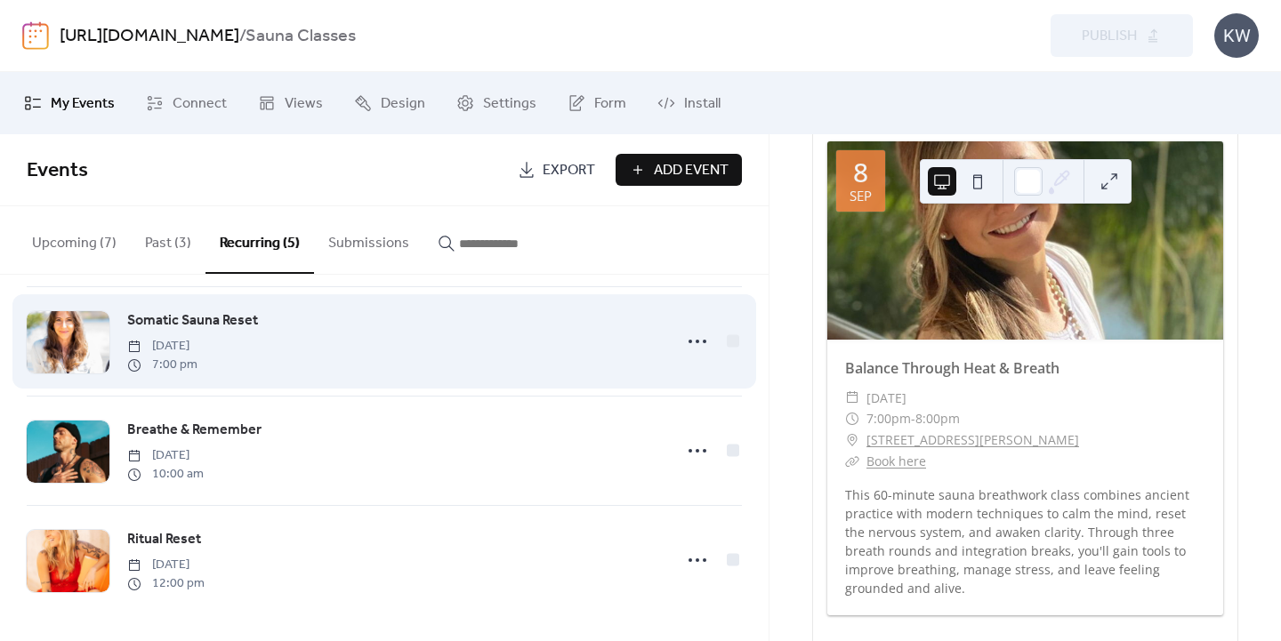
scroll to position [0, 0]
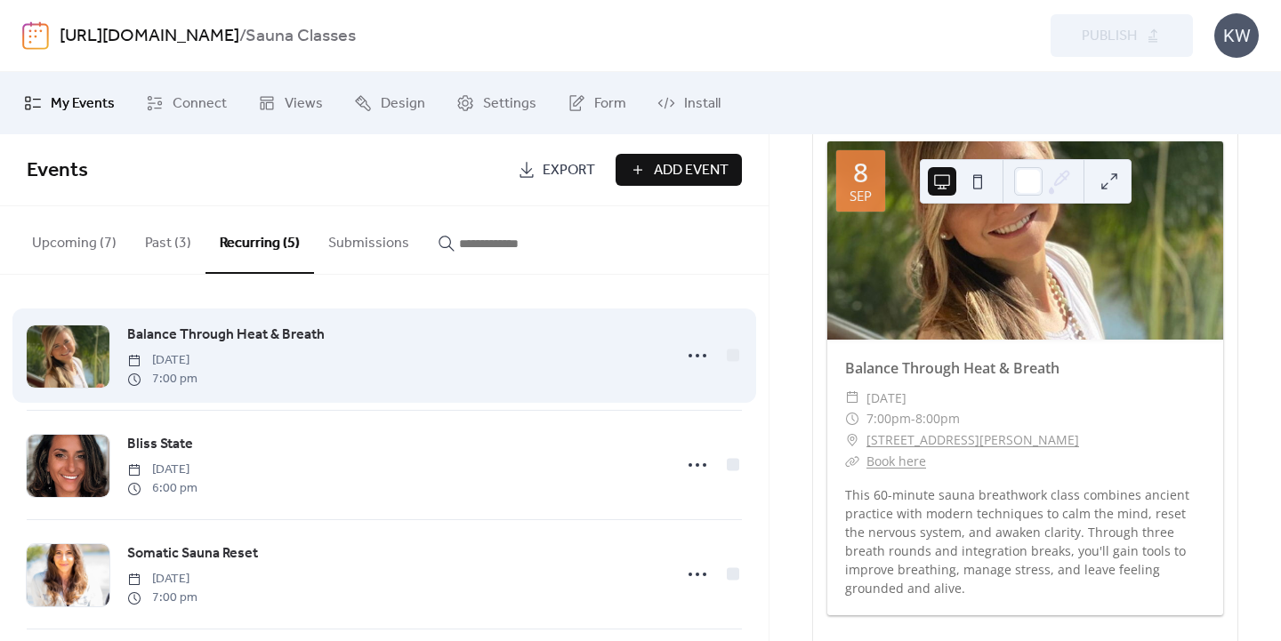
click at [249, 330] on span "Balance Through Heat & Breath" at bounding box center [225, 335] width 197 height 21
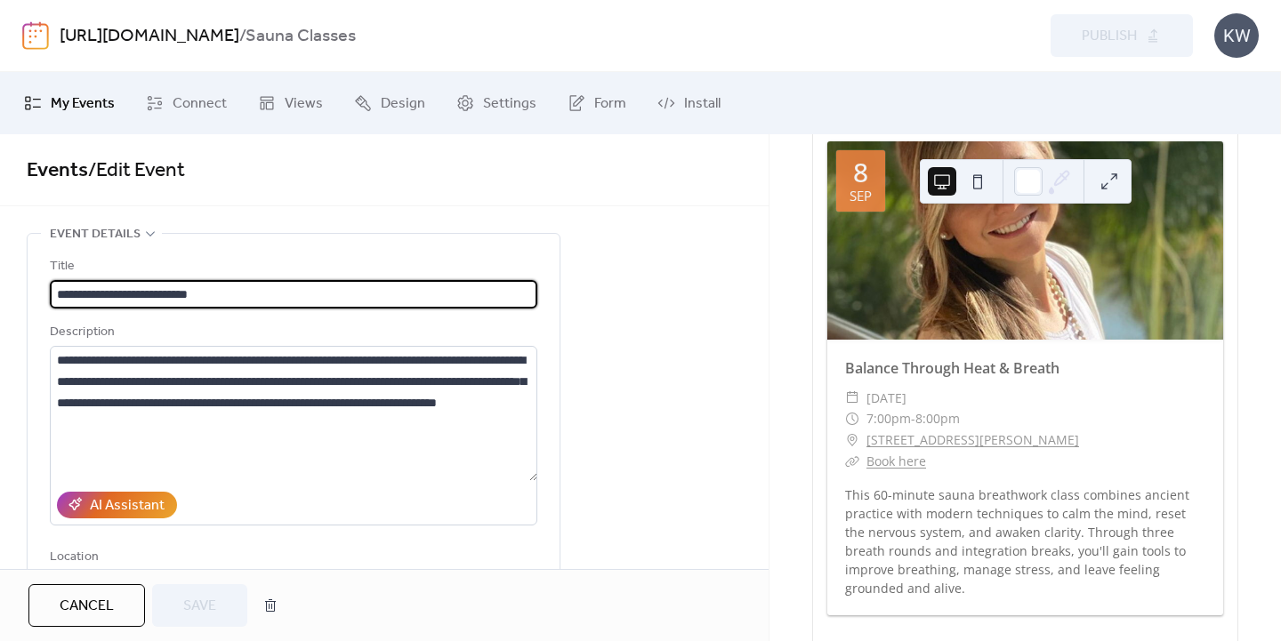
type input "**********"
click at [60, 616] on span "Cancel" at bounding box center [87, 606] width 54 height 21
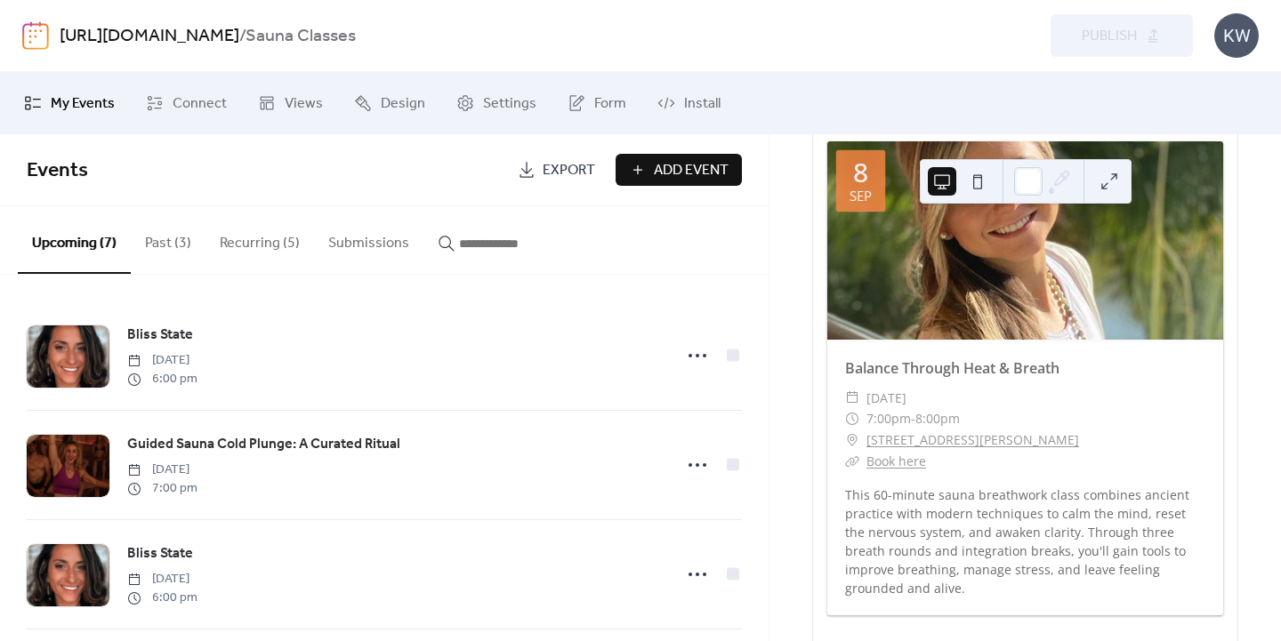
click at [286, 241] on button "Recurring (5)" at bounding box center [259, 239] width 109 height 66
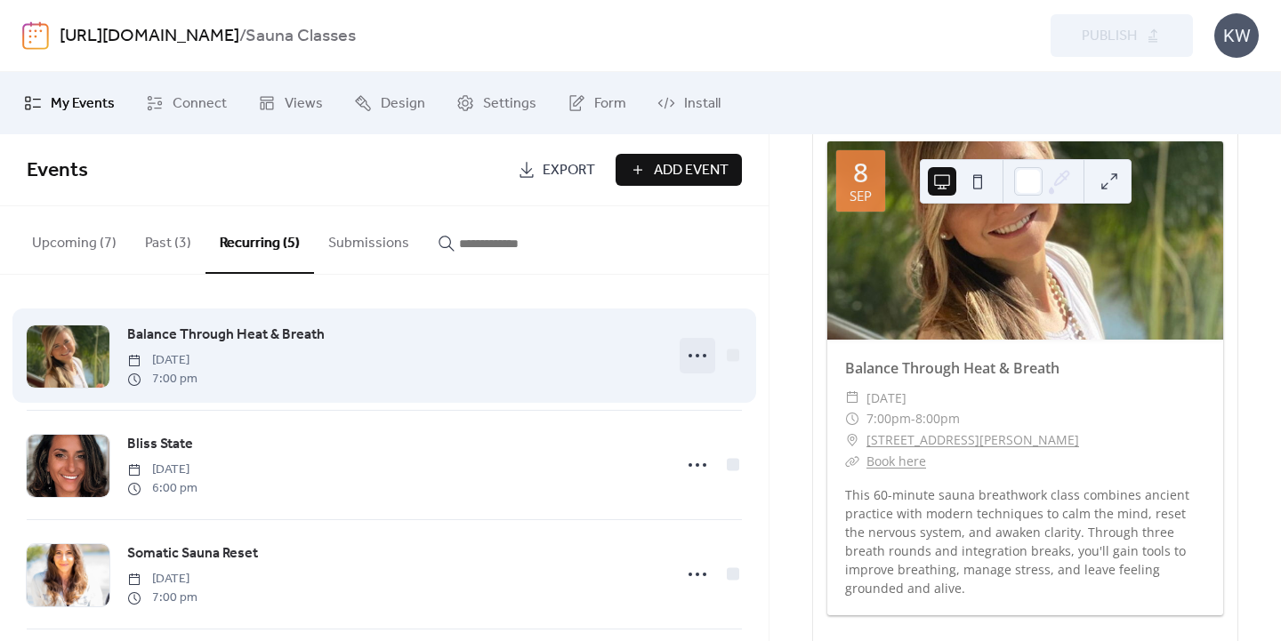
click at [690, 358] on icon at bounding box center [697, 356] width 28 height 28
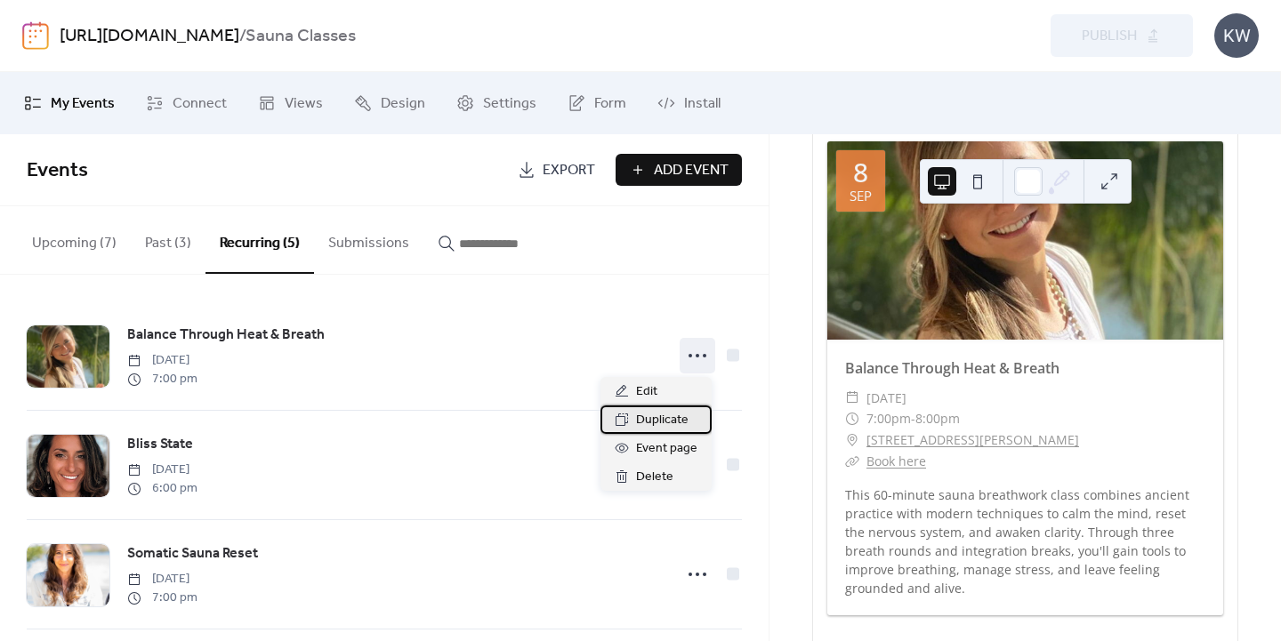
click at [667, 416] on span "Duplicate" at bounding box center [662, 420] width 52 height 21
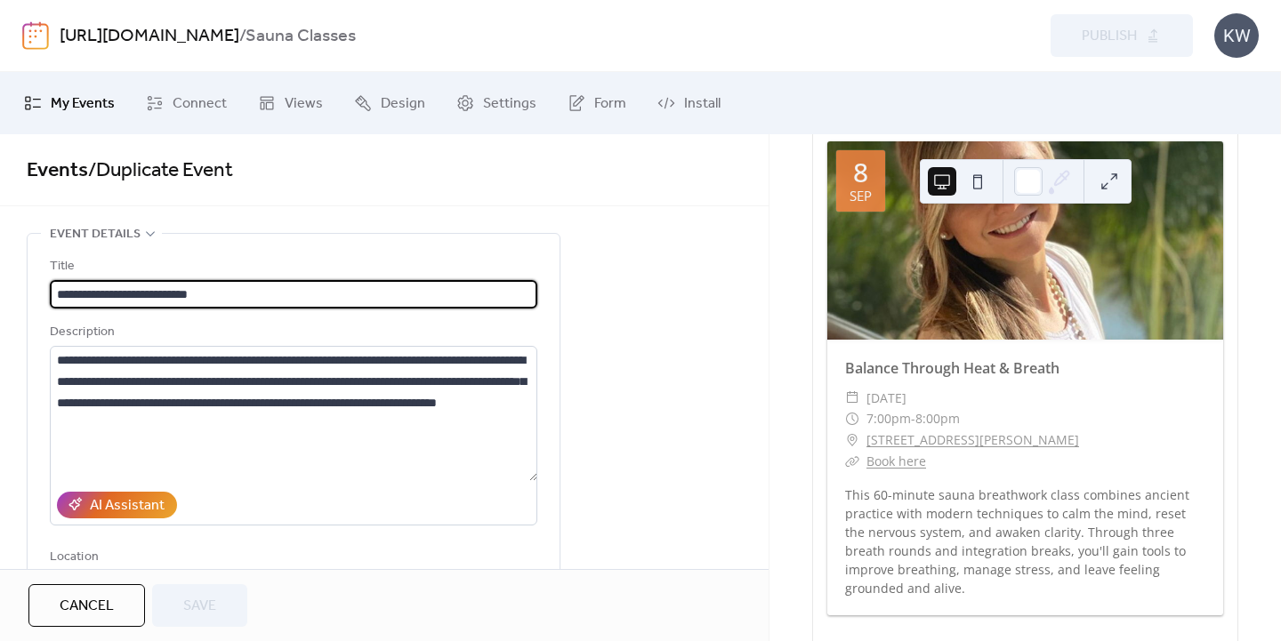
type input "**********"
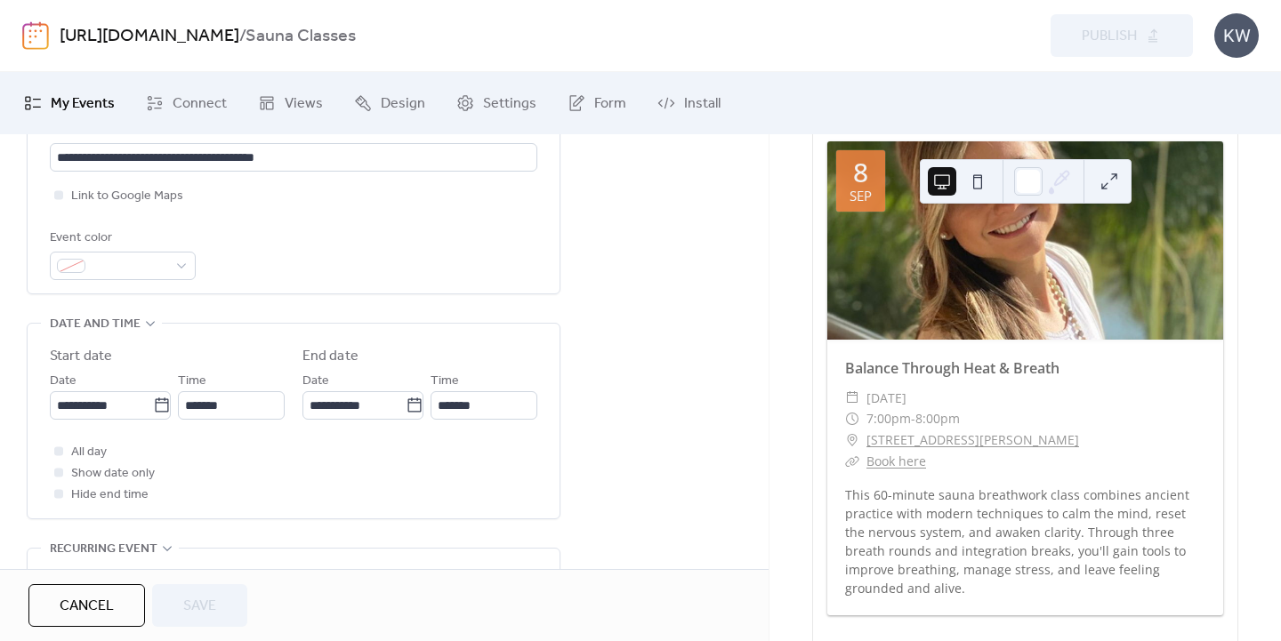
scroll to position [455, 0]
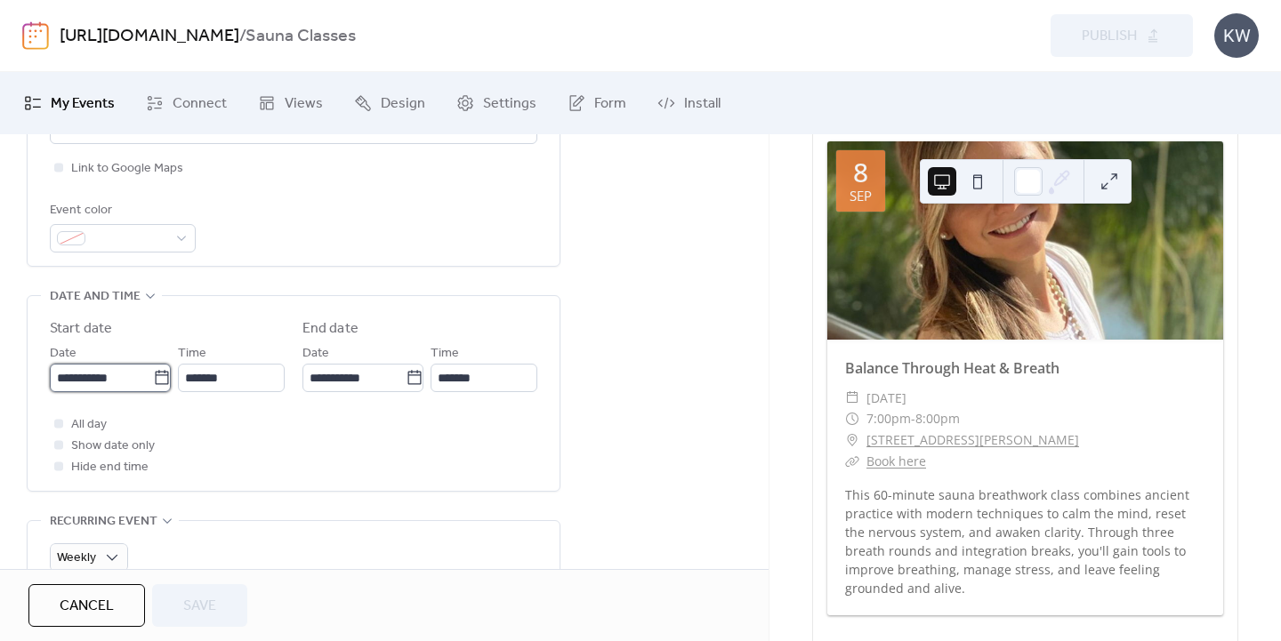
click at [124, 375] on input "**********" at bounding box center [101, 378] width 103 height 28
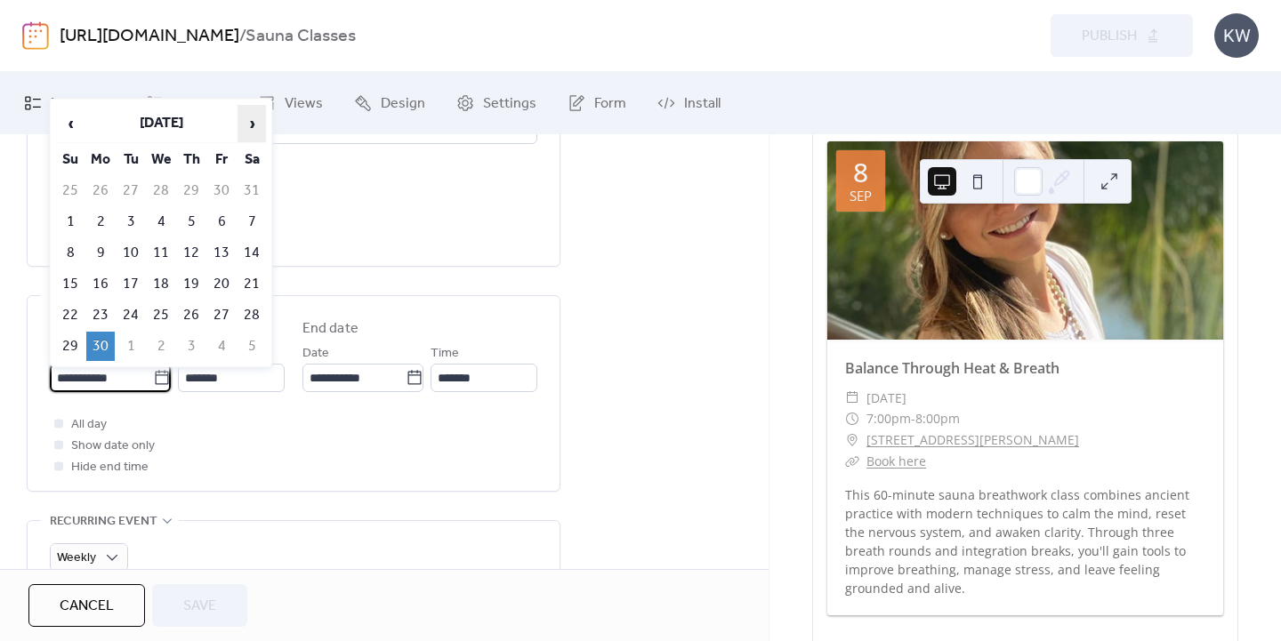
click at [251, 113] on span "›" at bounding box center [251, 124] width 27 height 36
click at [104, 252] on td "15" at bounding box center [100, 252] width 28 height 29
type input "**********"
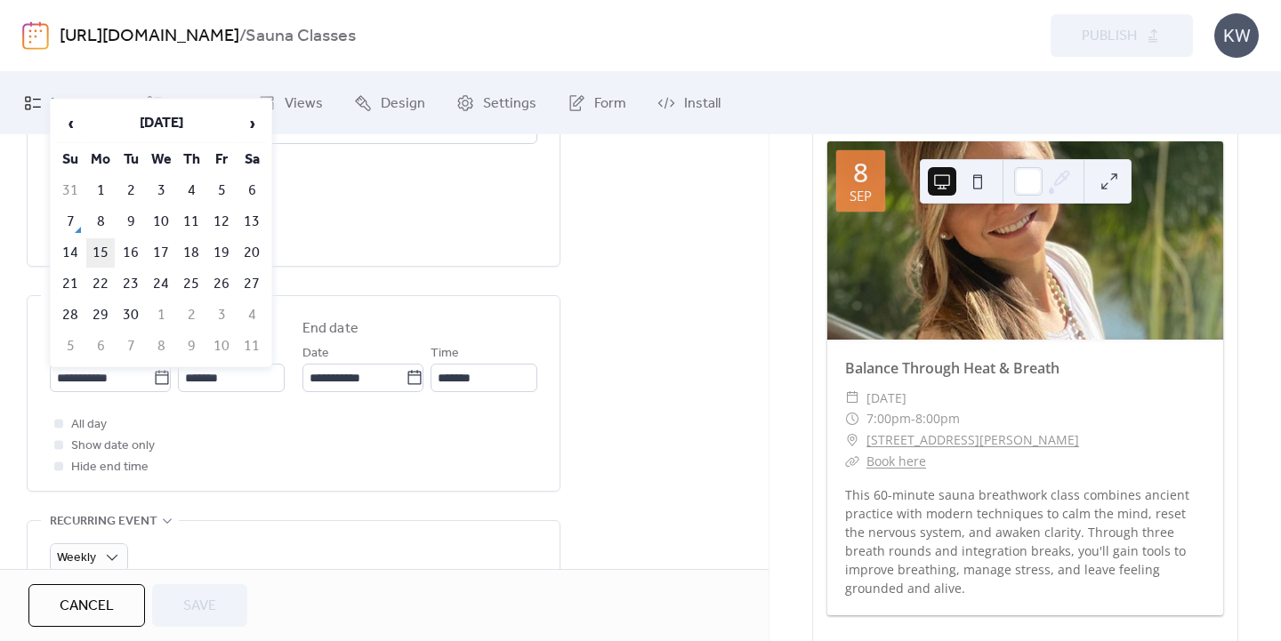
type input "**********"
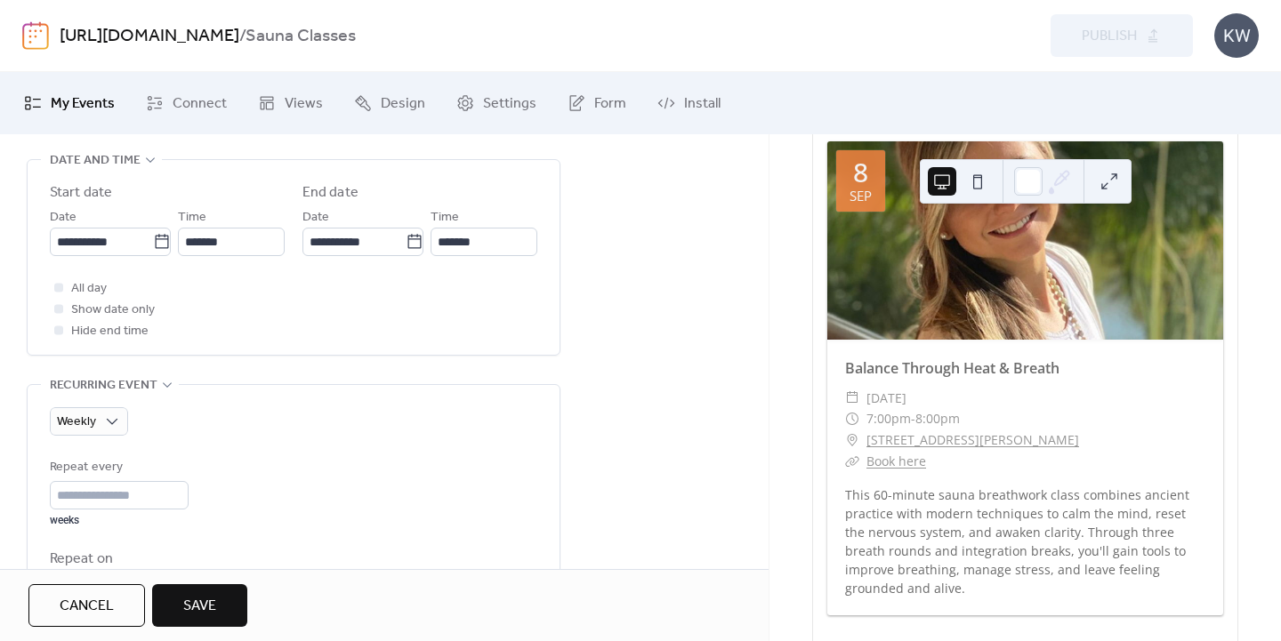
scroll to position [670, 0]
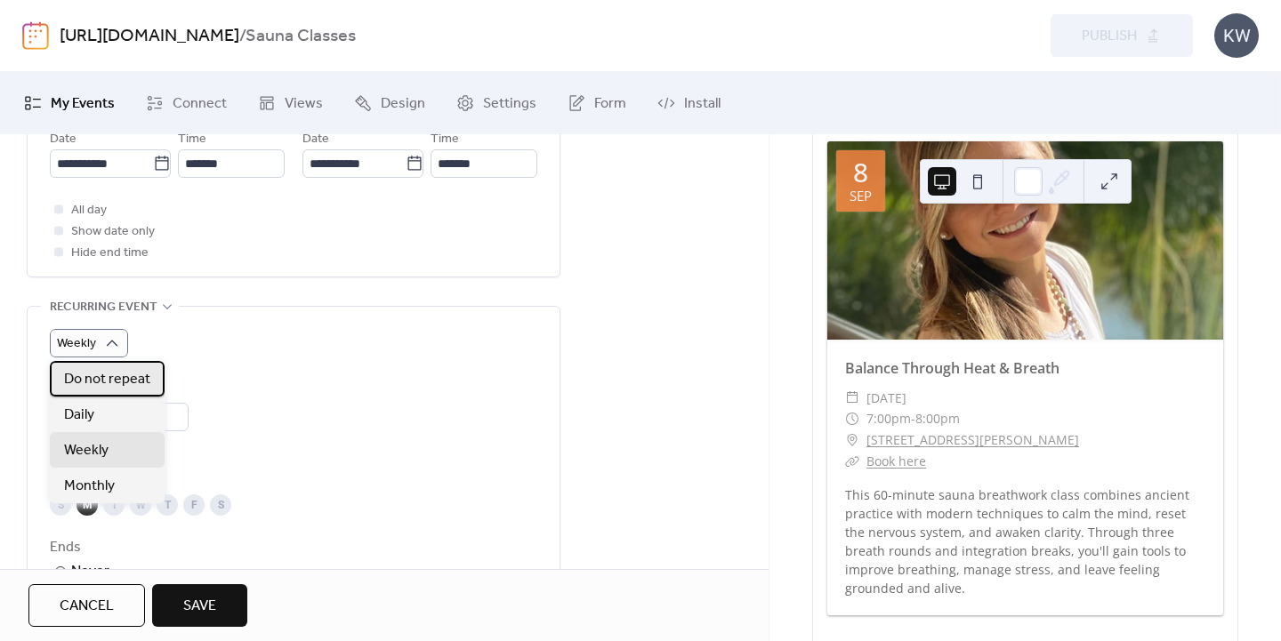
click at [101, 384] on span "Do not repeat" at bounding box center [107, 379] width 86 height 21
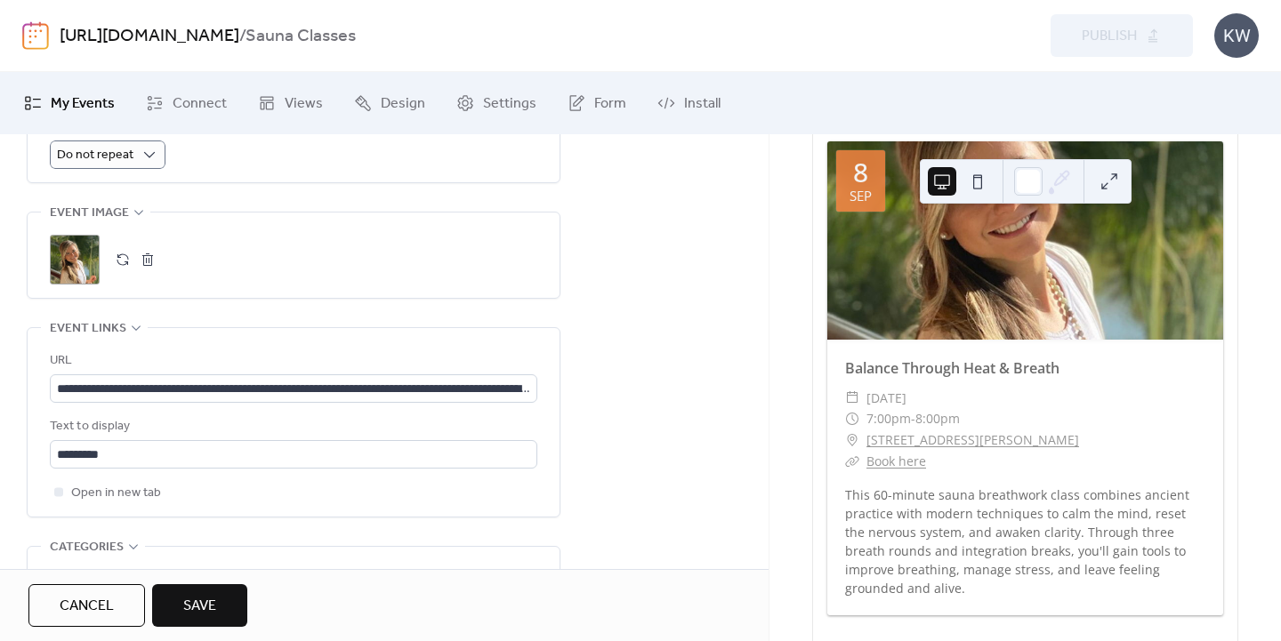
scroll to position [1, 0]
click at [269, 388] on input "**********" at bounding box center [293, 388] width 487 height 28
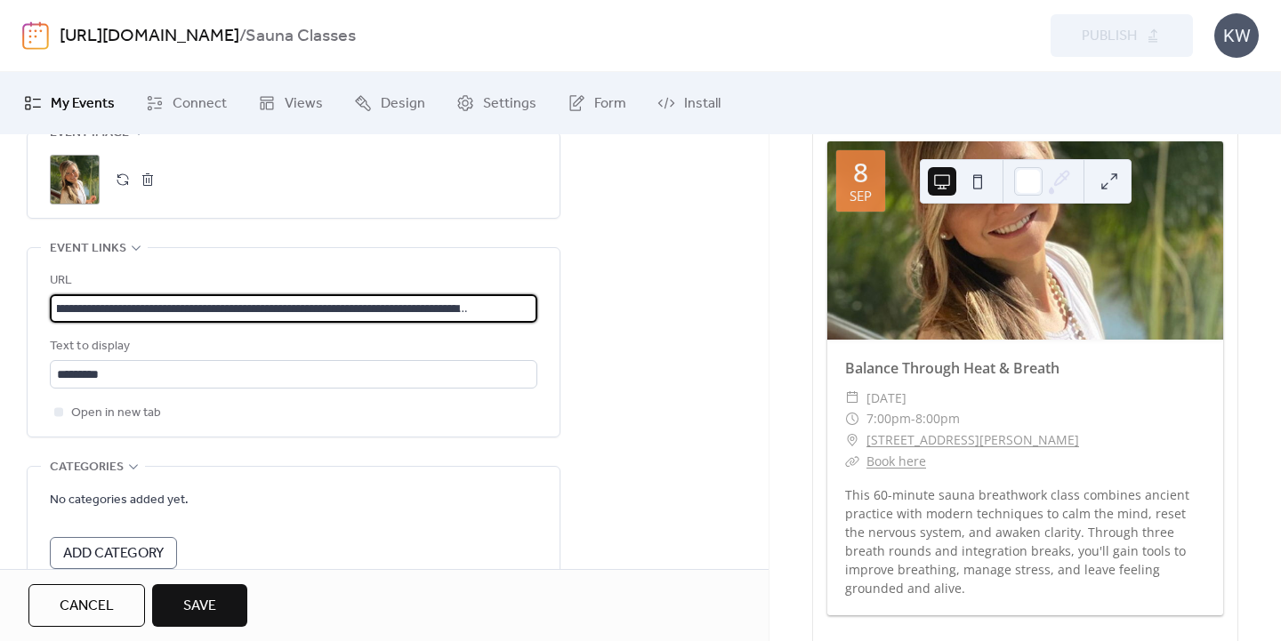
scroll to position [1042, 0]
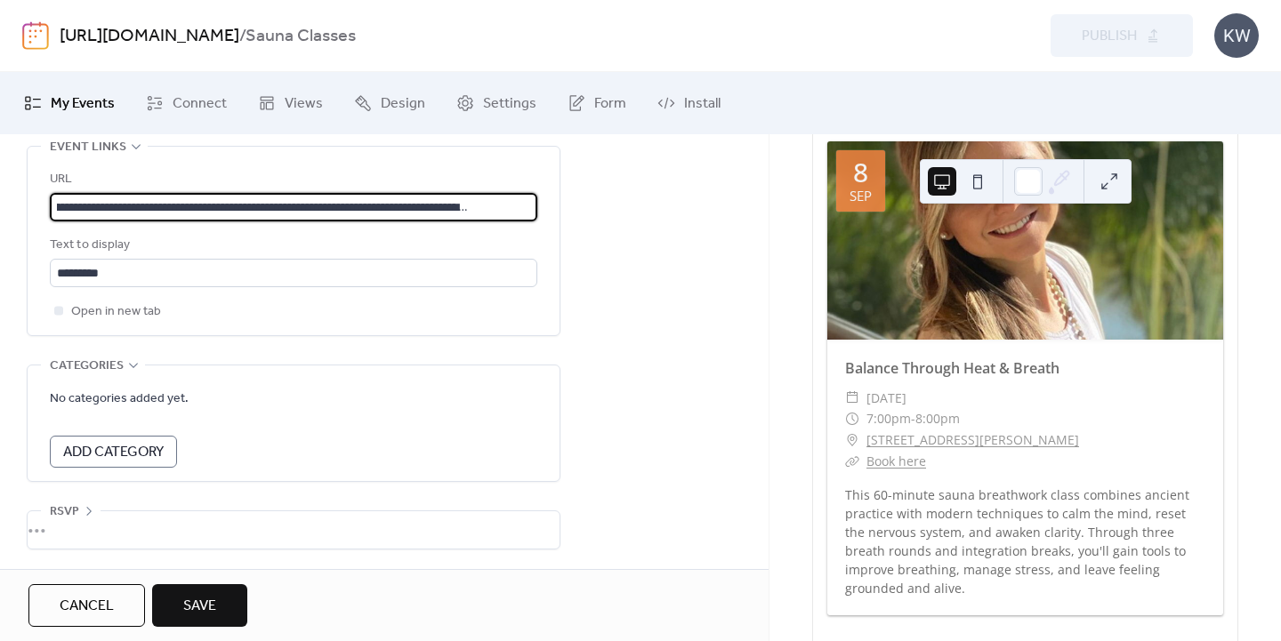
click at [219, 603] on button "Save" at bounding box center [199, 605] width 95 height 43
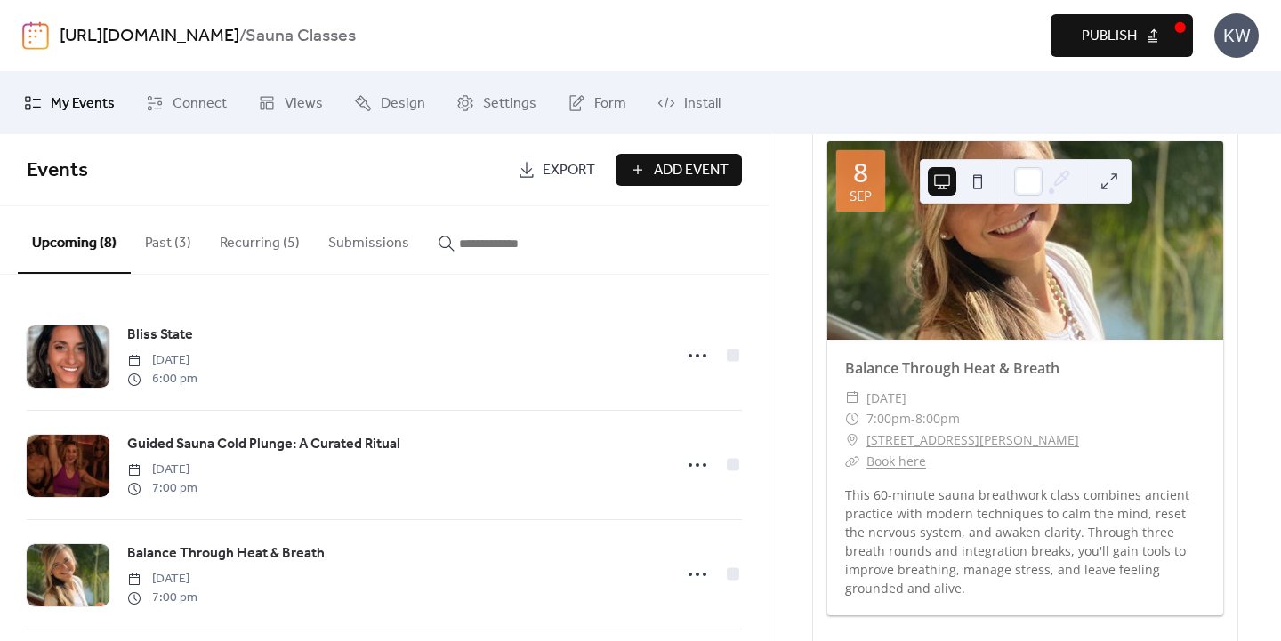
click at [1077, 30] on button "Publish" at bounding box center [1122, 35] width 142 height 43
click at [238, 237] on button "Recurring (5)" at bounding box center [259, 239] width 109 height 66
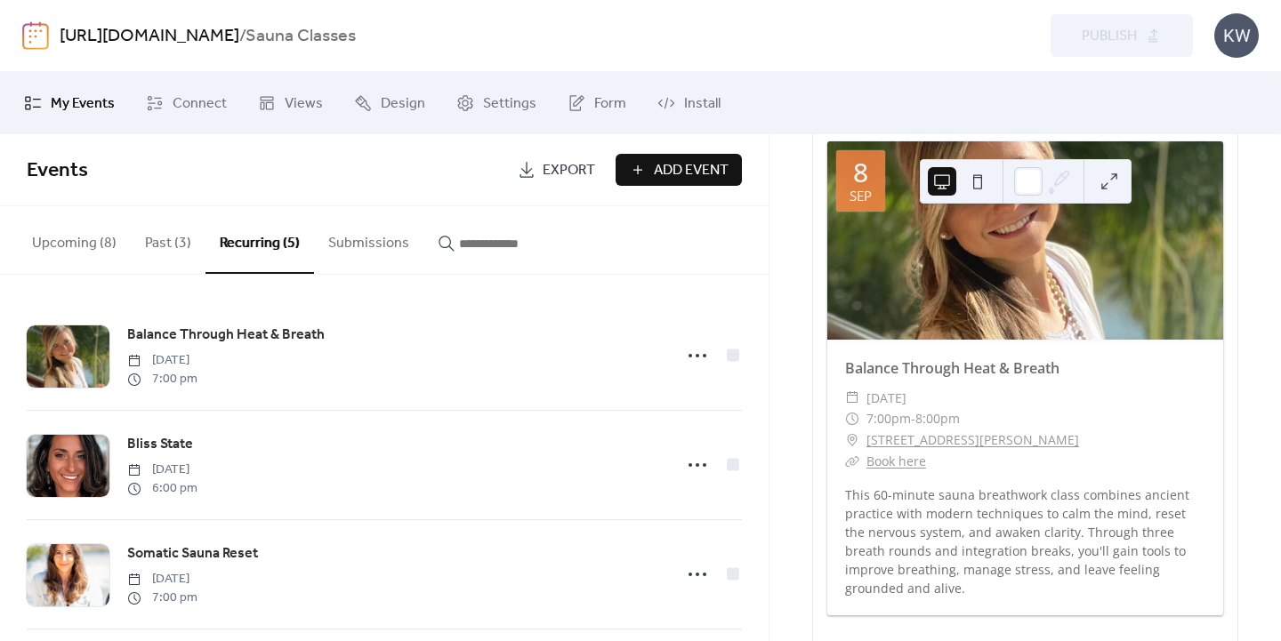
click at [84, 242] on button "Upcoming (8)" at bounding box center [74, 239] width 113 height 66
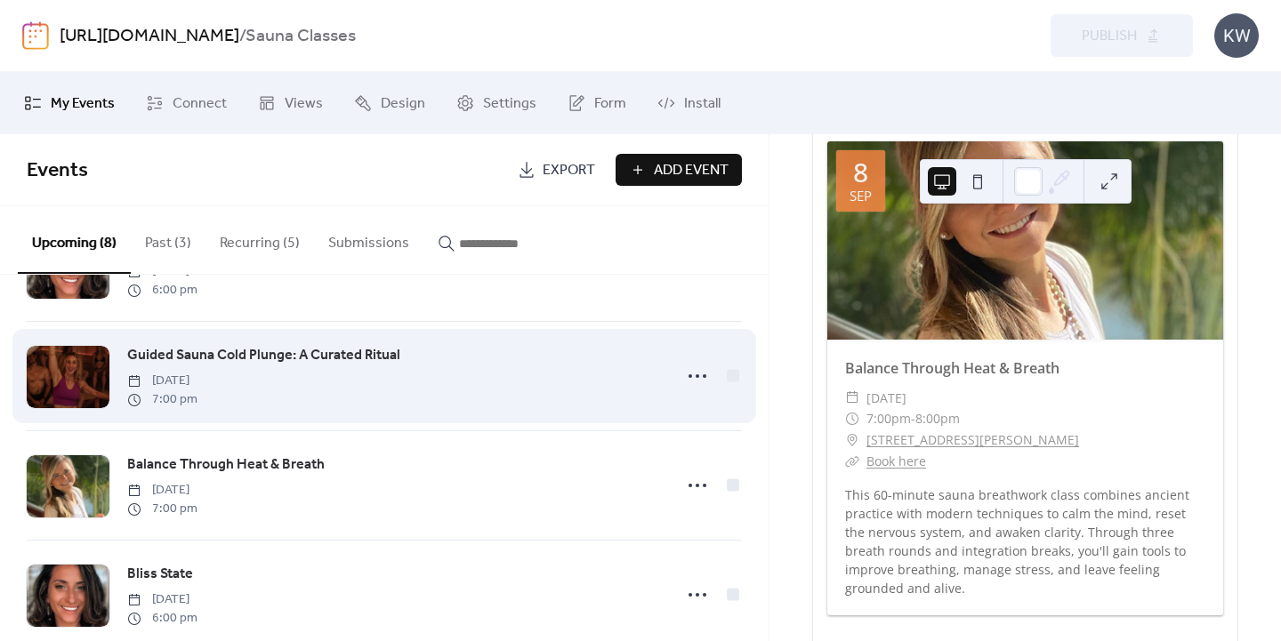
scroll to position [115, 0]
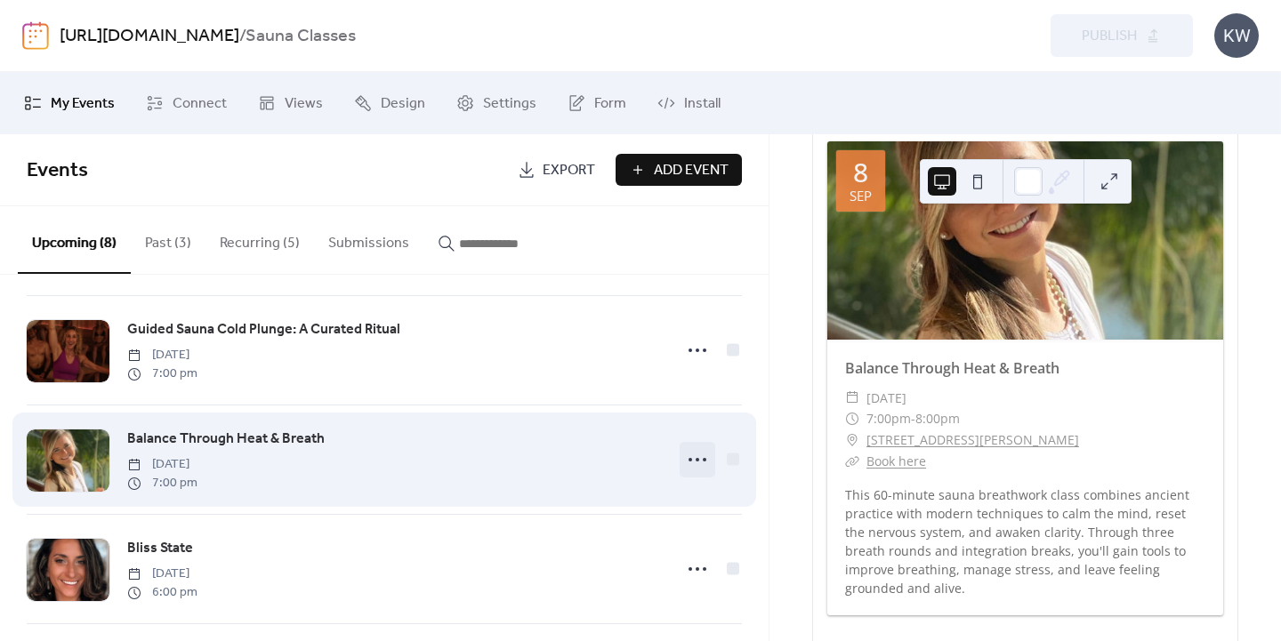
click at [696, 461] on icon at bounding box center [697, 460] width 28 height 28
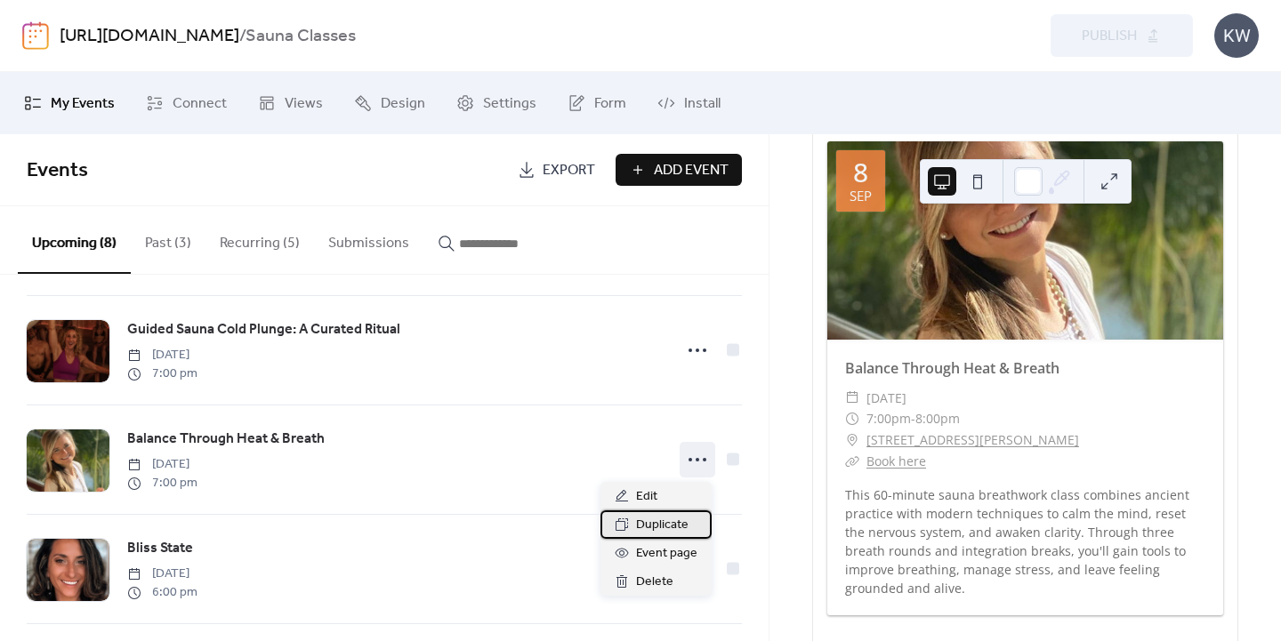
click at [664, 525] on span "Duplicate" at bounding box center [662, 525] width 52 height 21
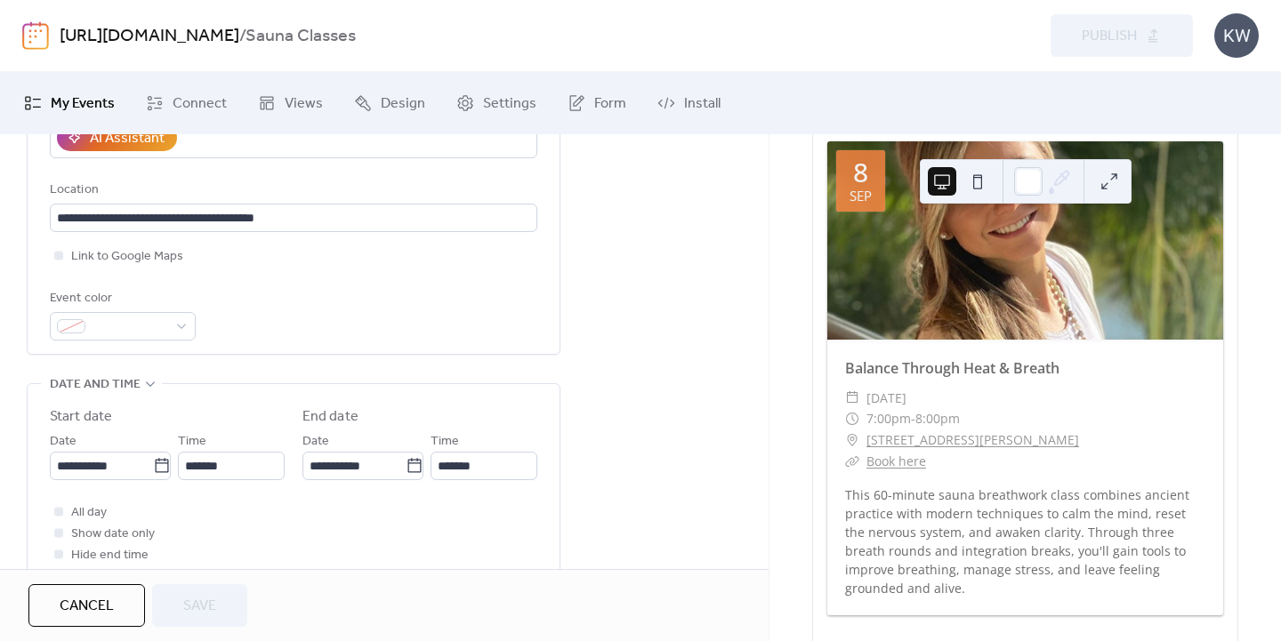
scroll to position [370, 0]
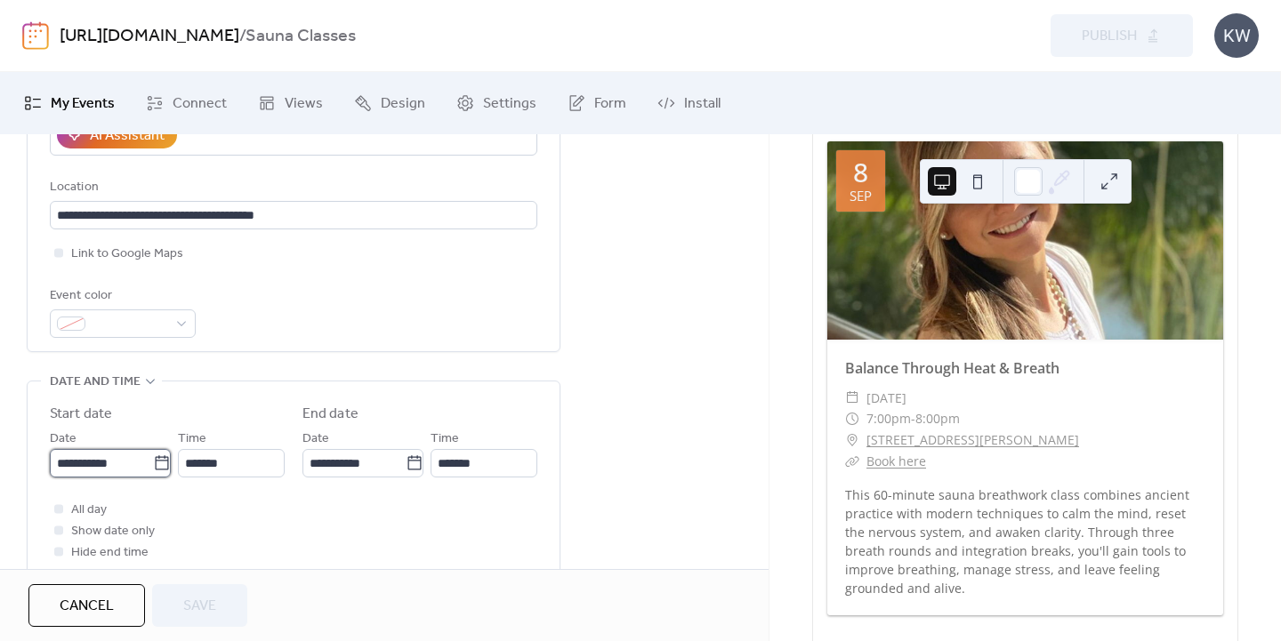
click at [105, 458] on input "**********" at bounding box center [101, 463] width 103 height 28
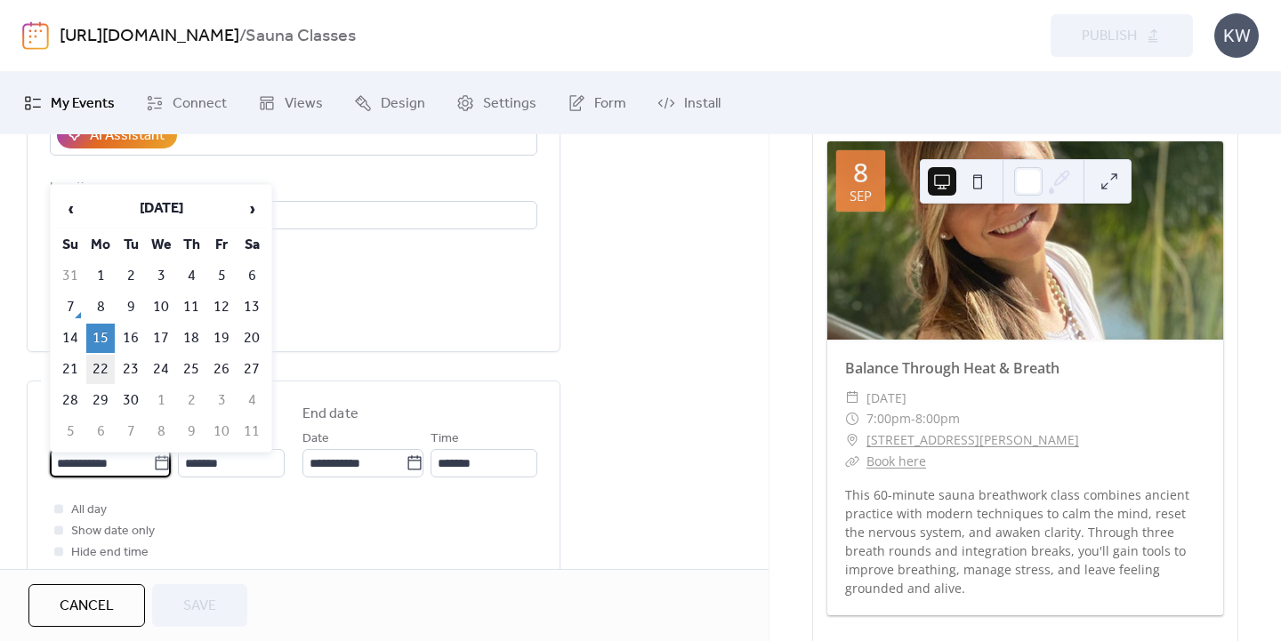
click at [98, 362] on td "22" at bounding box center [100, 369] width 28 height 29
type input "**********"
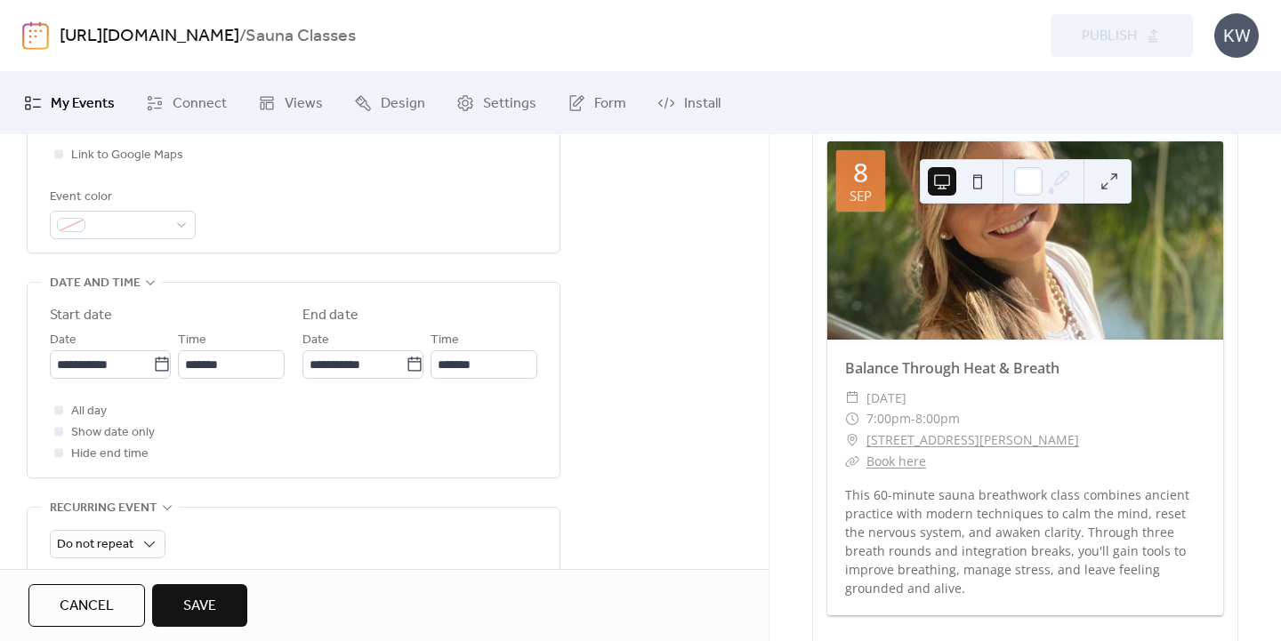
scroll to position [472, 0]
click at [259, 536] on div "Do not repeat" at bounding box center [293, 541] width 487 height 28
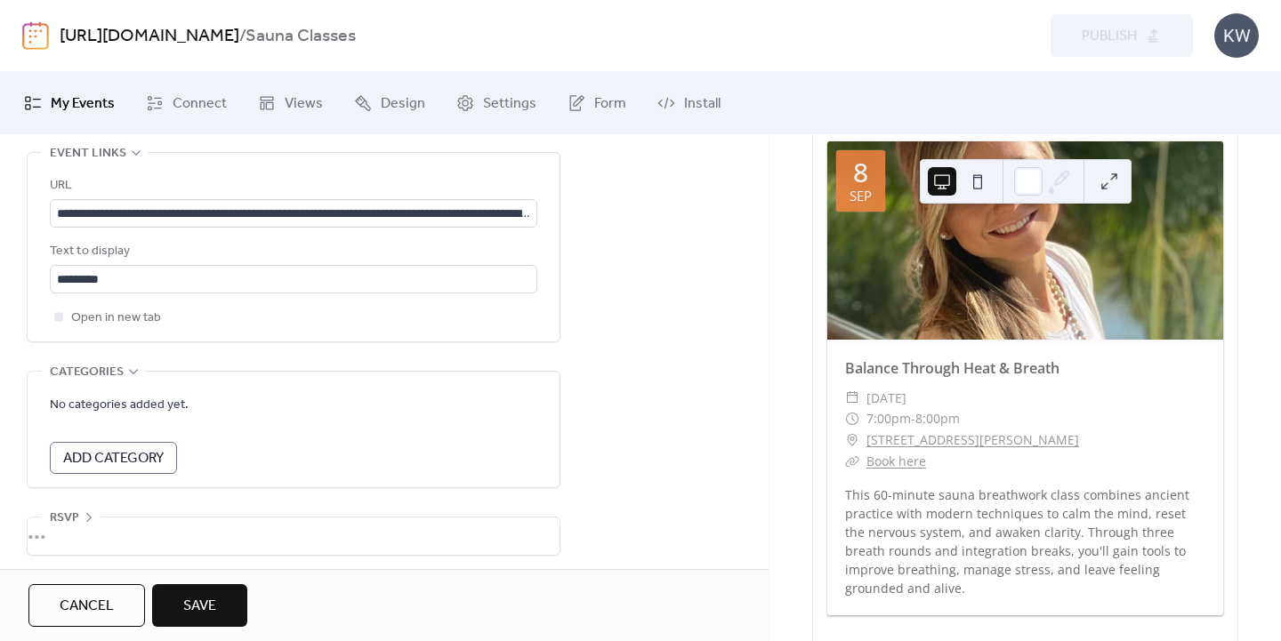
scroll to position [1042, 0]
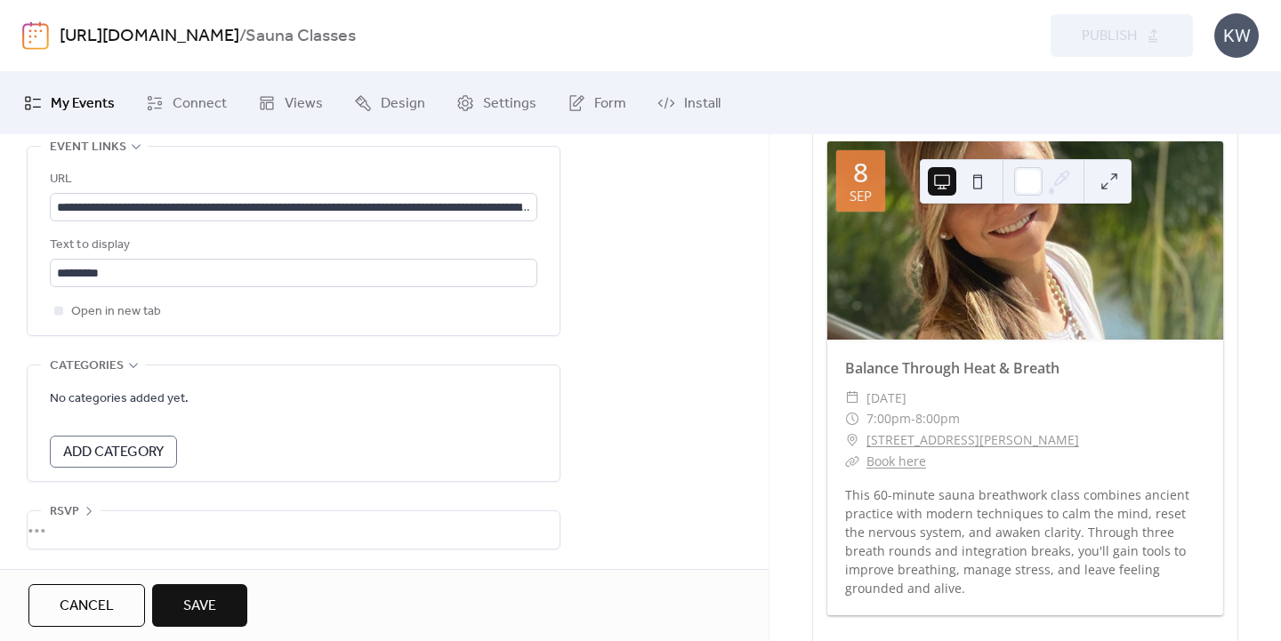
click at [209, 598] on span "Save" at bounding box center [199, 606] width 33 height 21
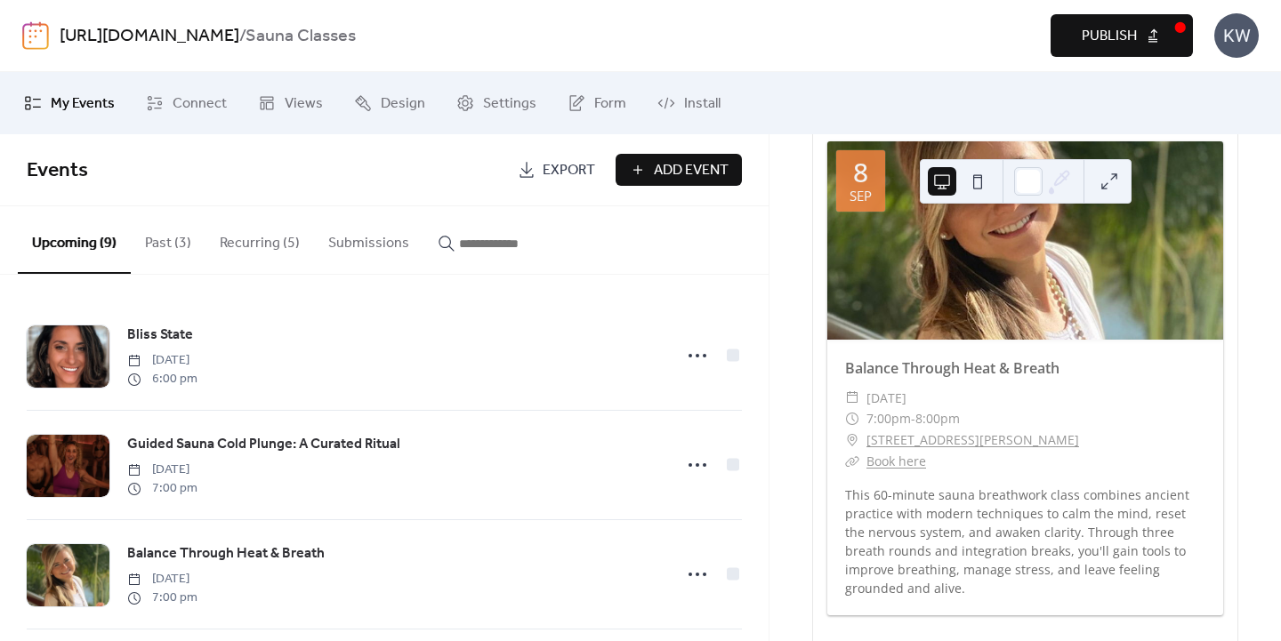
click at [1099, 28] on span "Publish" at bounding box center [1109, 36] width 55 height 21
click at [263, 236] on button "Recurring (5)" at bounding box center [259, 239] width 109 height 66
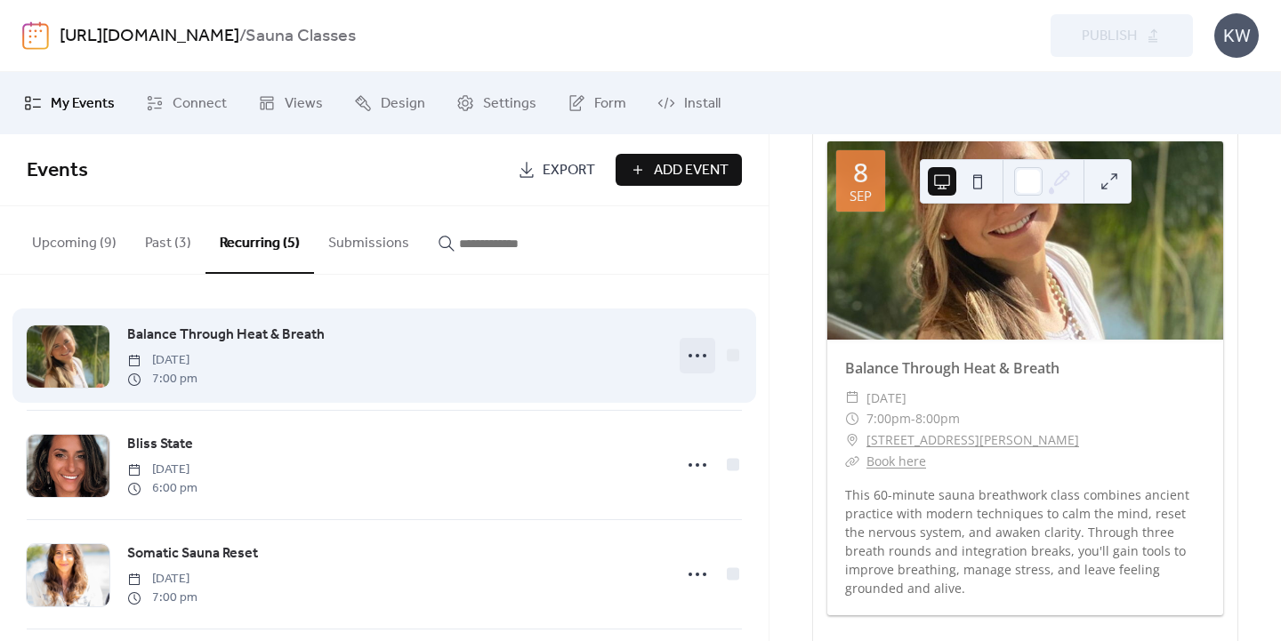
click at [696, 356] on circle at bounding box center [698, 356] width 4 height 4
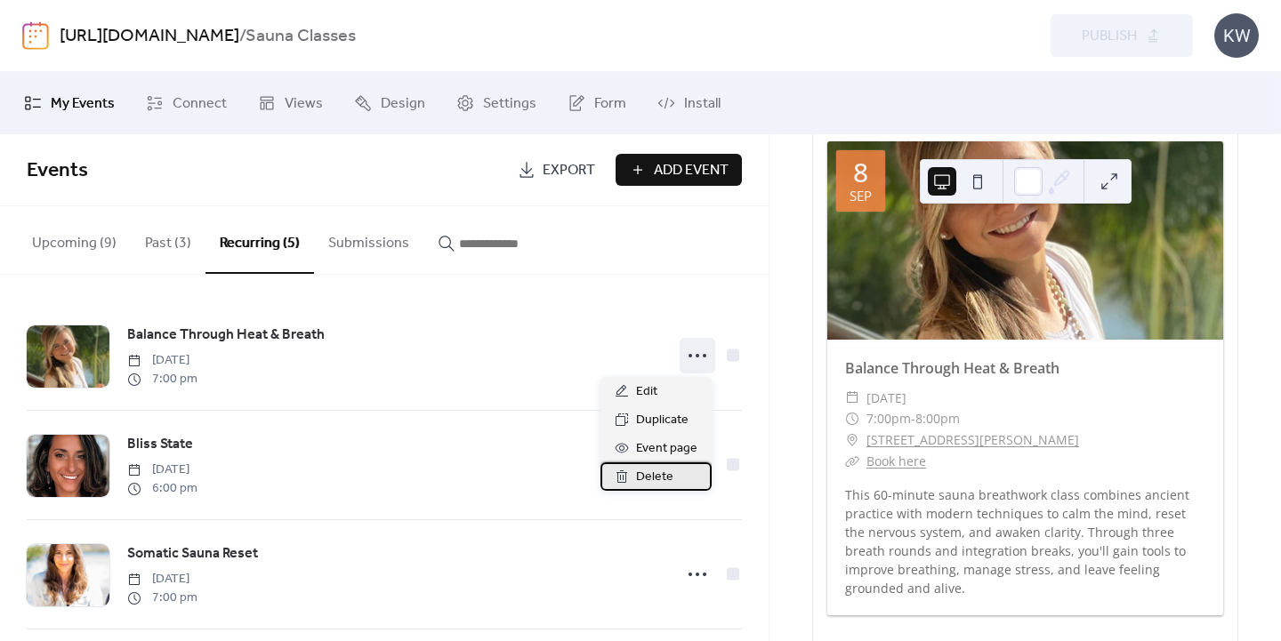
click at [656, 476] on span "Delete" at bounding box center [654, 477] width 37 height 21
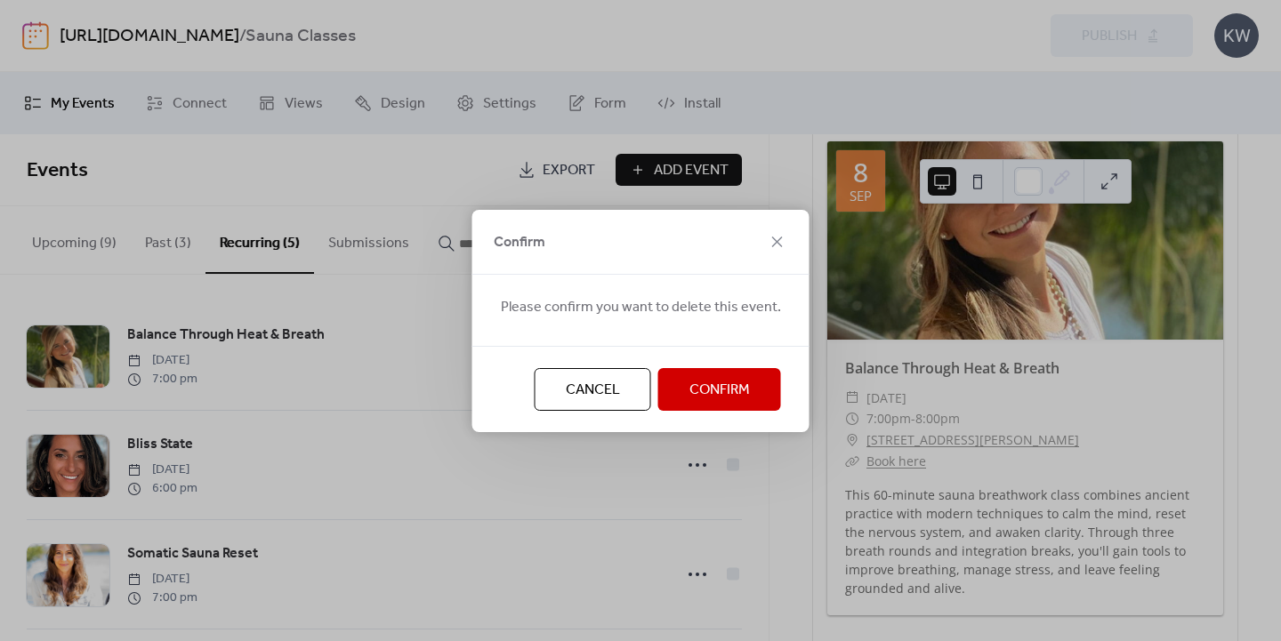
click at [719, 381] on span "Confirm" at bounding box center [719, 390] width 60 height 21
